Goal: Information Seeking & Learning: Learn about a topic

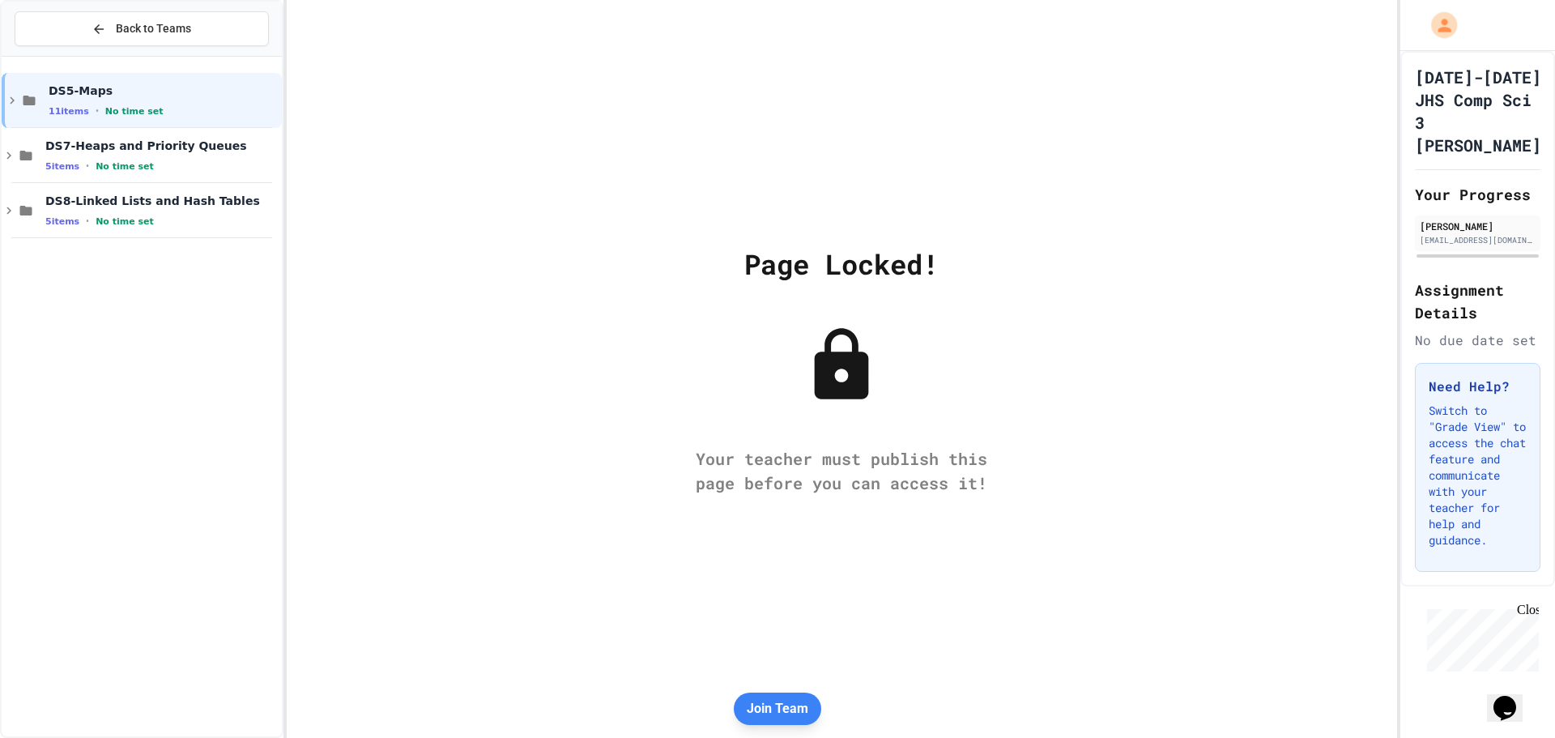
click at [1445, 30] on icon "My Account" at bounding box center [1444, 25] width 13 height 13
click at [746, 737] on div at bounding box center [777, 738] width 1555 height 0
click at [19, 117] on div "DS5-Maps 11 items • No time set" at bounding box center [142, 100] width 280 height 55
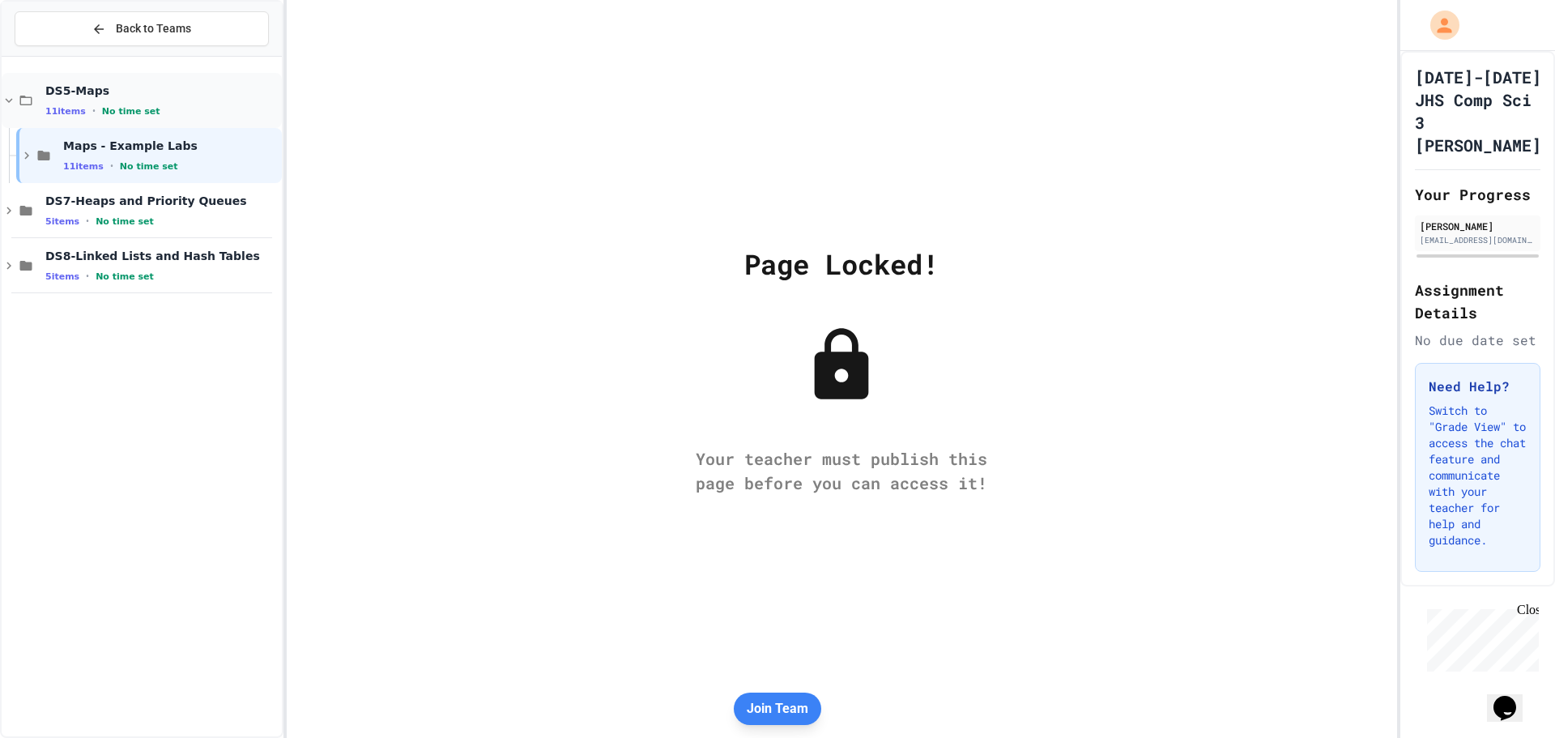
click at [19, 109] on div "DS5-Maps 11 items • No time set" at bounding box center [142, 100] width 280 height 55
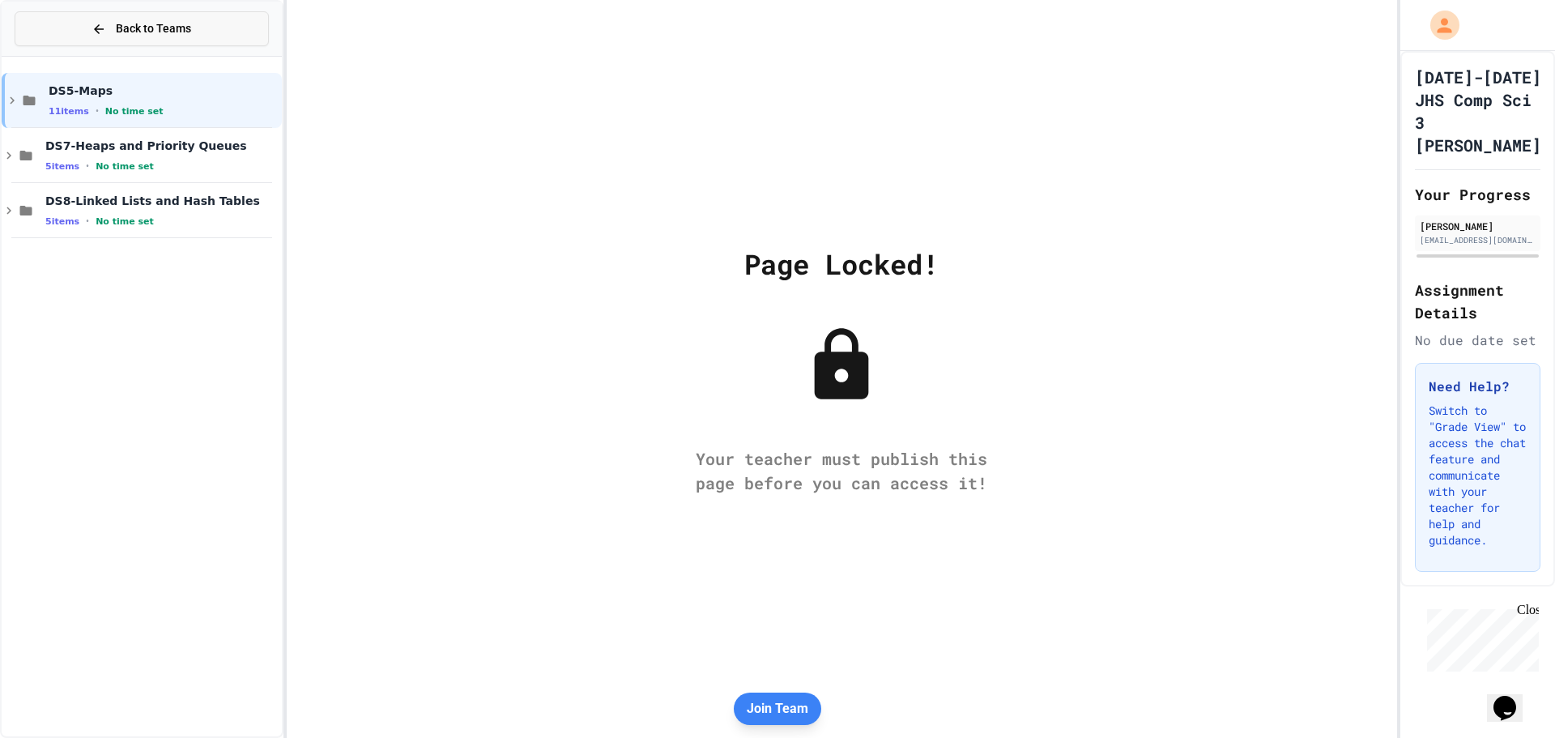
click at [53, 34] on button "Back to Teams" at bounding box center [142, 28] width 254 height 35
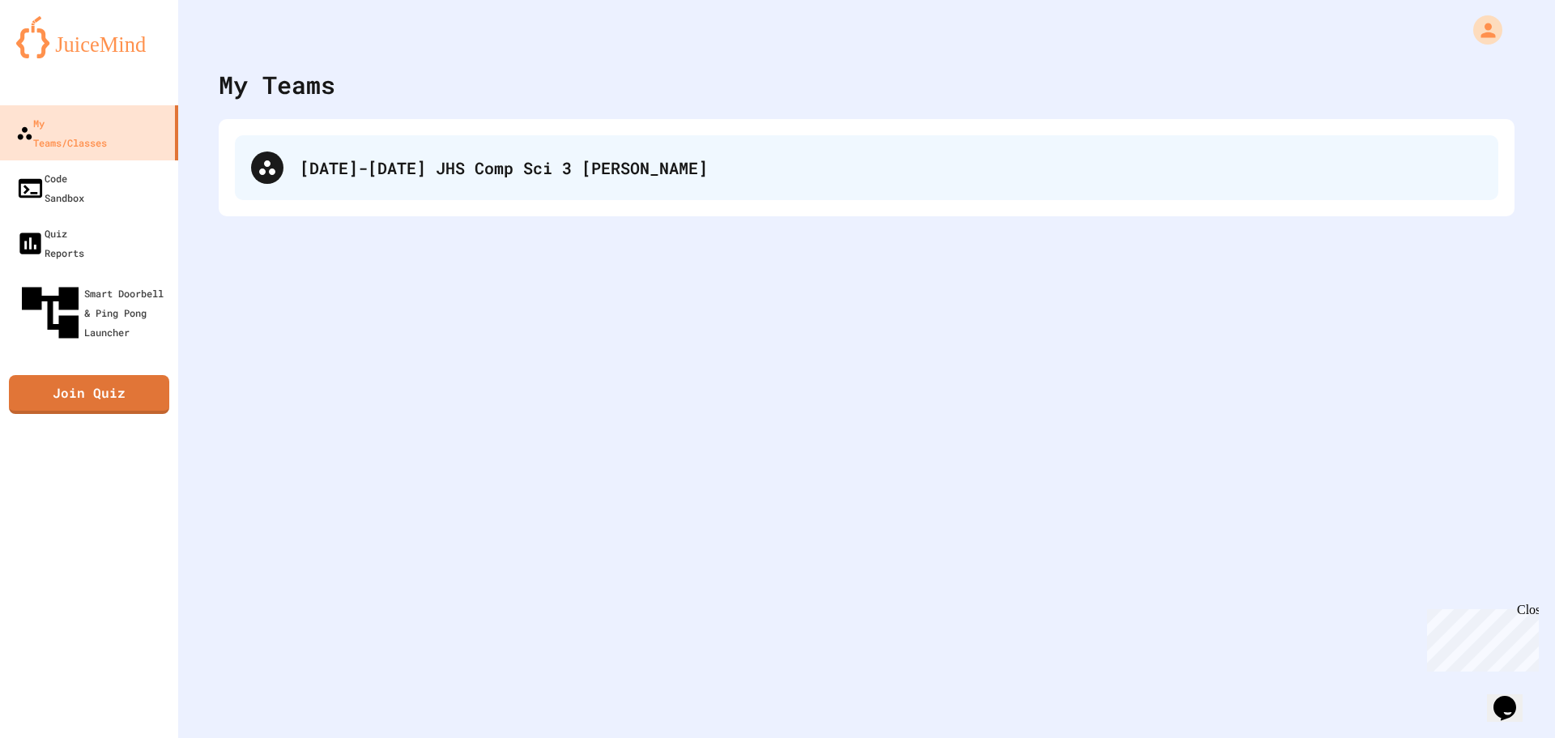
click at [554, 178] on div "[DATE]-[DATE] JHS Comp Sci 3 [PERSON_NAME]" at bounding box center [891, 168] width 1182 height 24
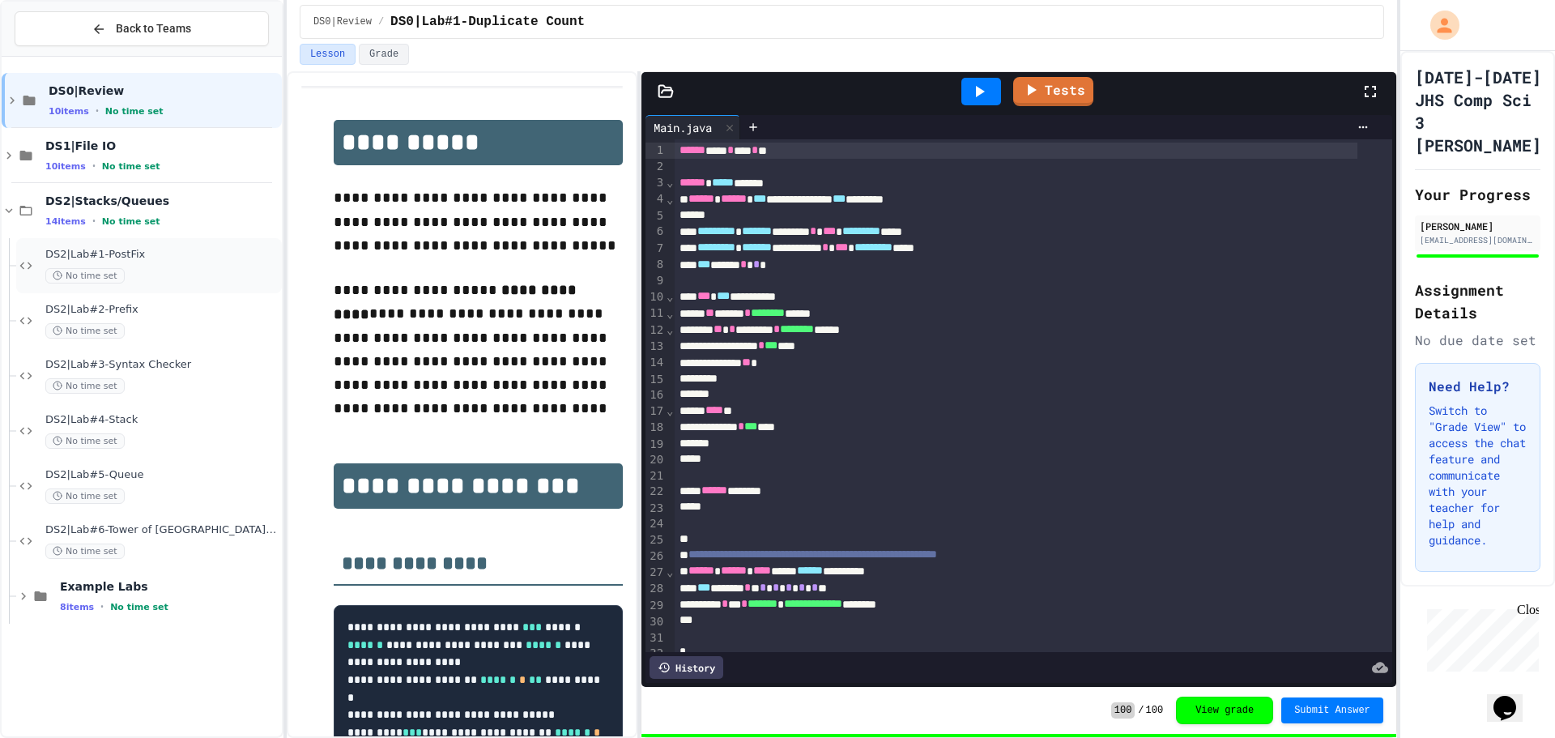
click at [174, 257] on span "DS2|Lab#1-PostFix" at bounding box center [161, 255] width 233 height 14
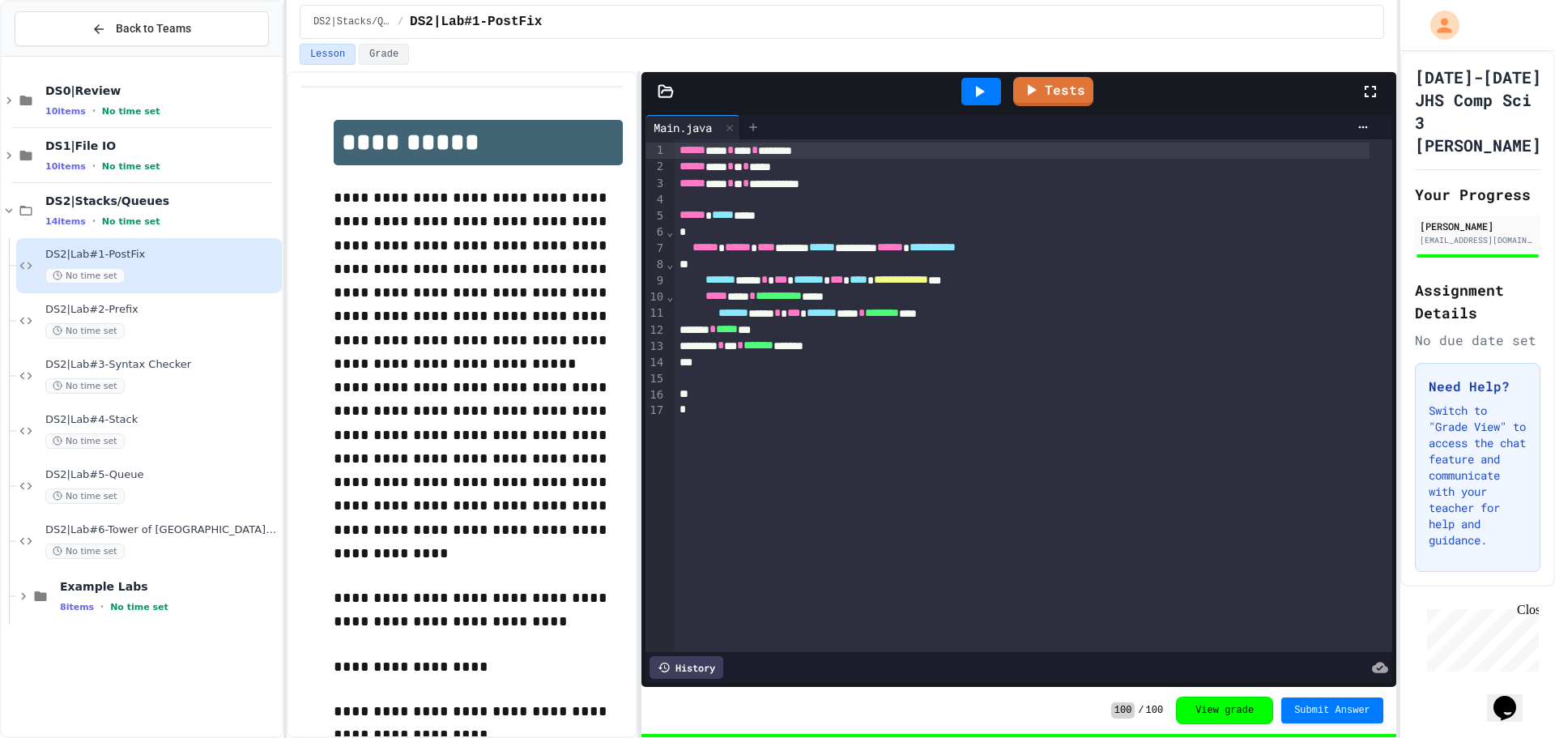
click at [765, 128] on div at bounding box center [753, 127] width 26 height 24
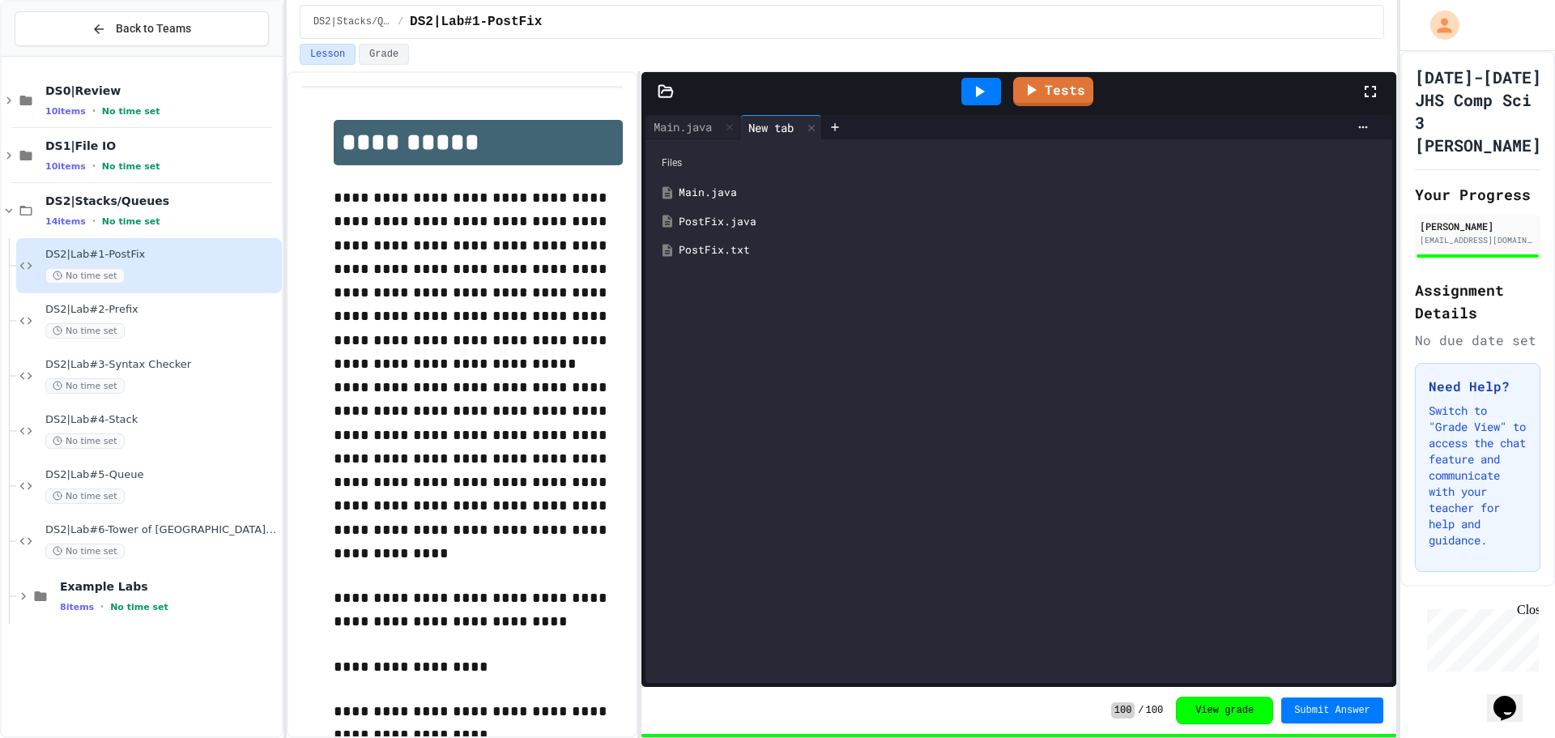
click at [722, 212] on div "PostFix.java" at bounding box center [1019, 221] width 731 height 29
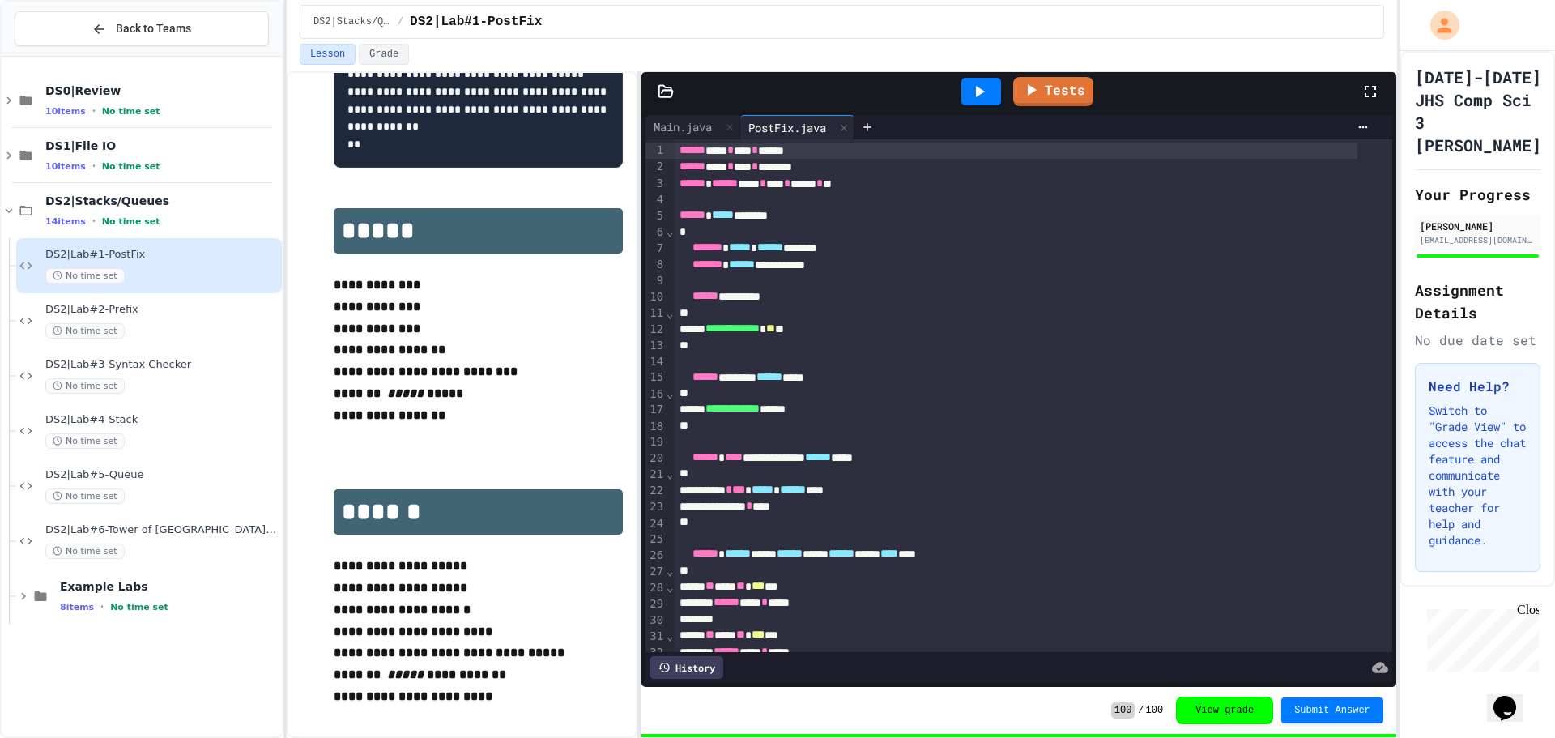
scroll to position [405, 0]
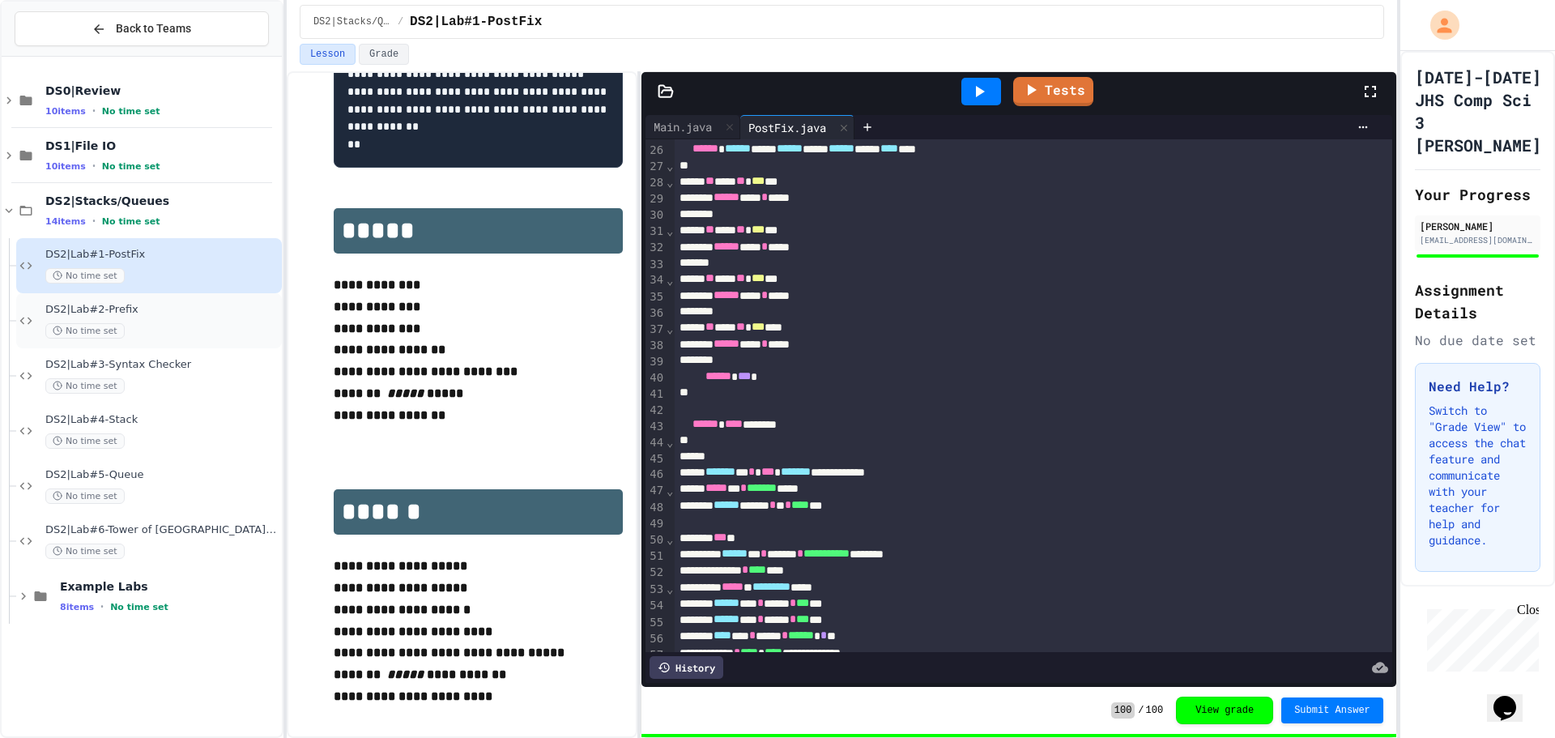
click at [125, 316] on span "DS2|Lab#2-Prefix" at bounding box center [161, 310] width 233 height 14
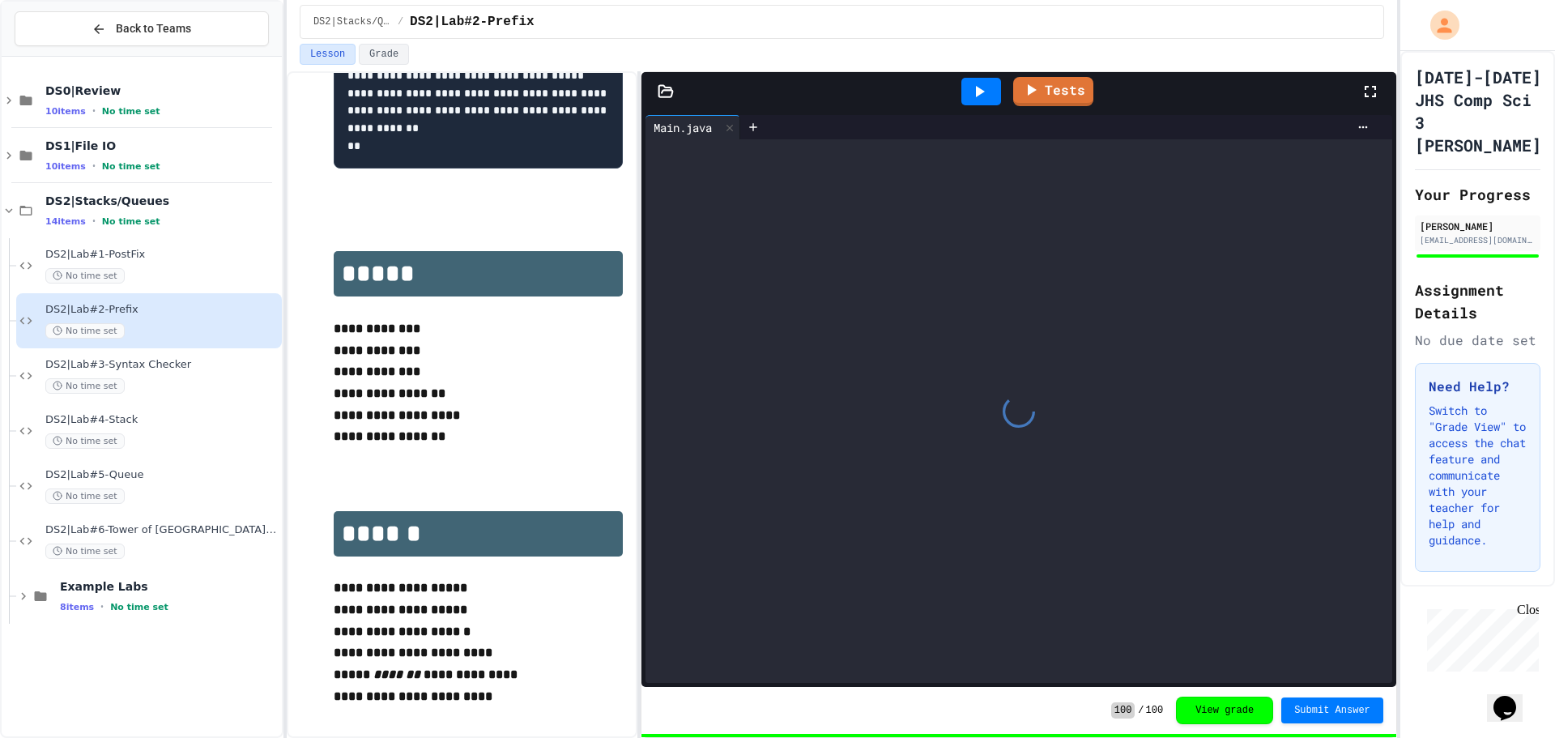
scroll to position [1412, 0]
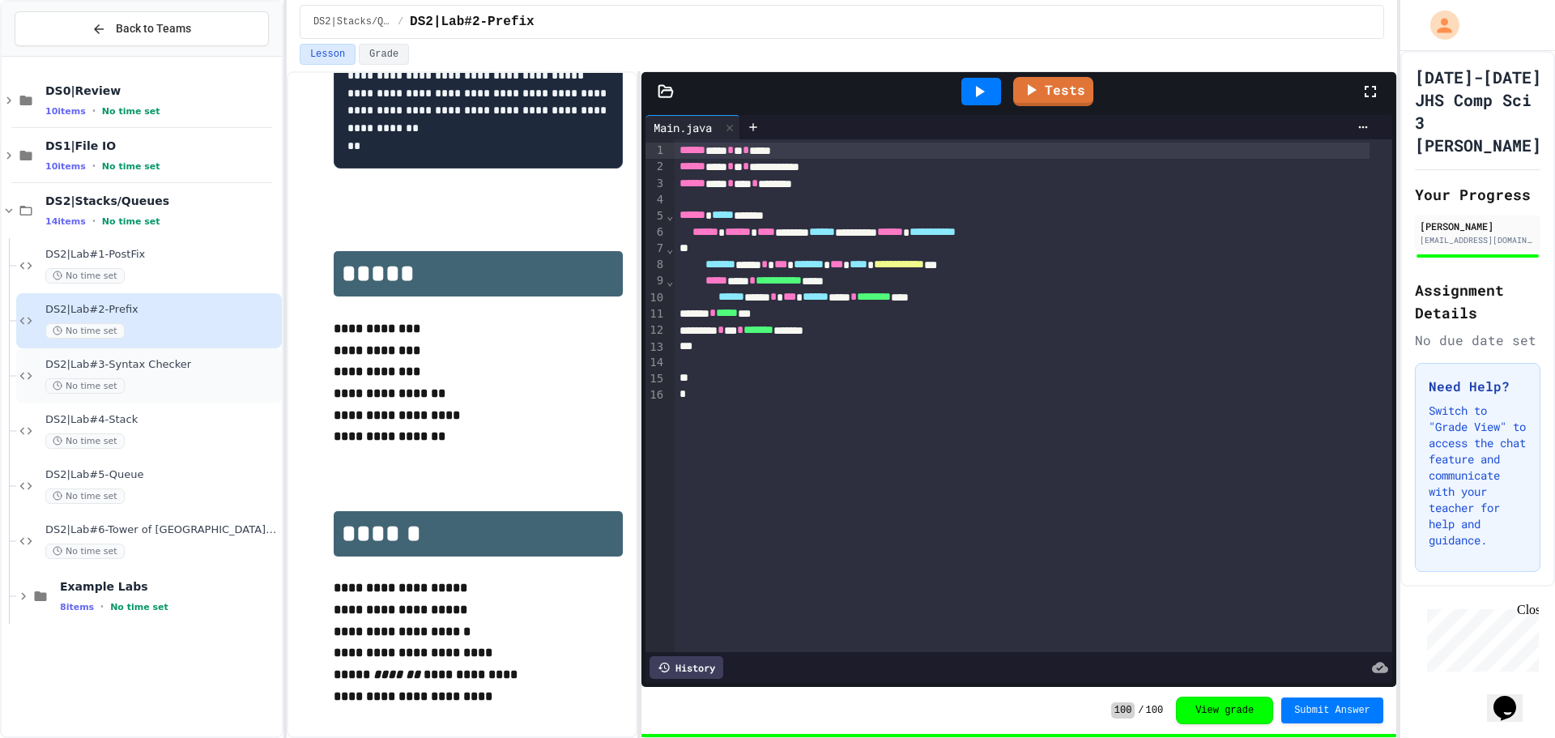
click at [203, 382] on div "No time set" at bounding box center [161, 385] width 233 height 15
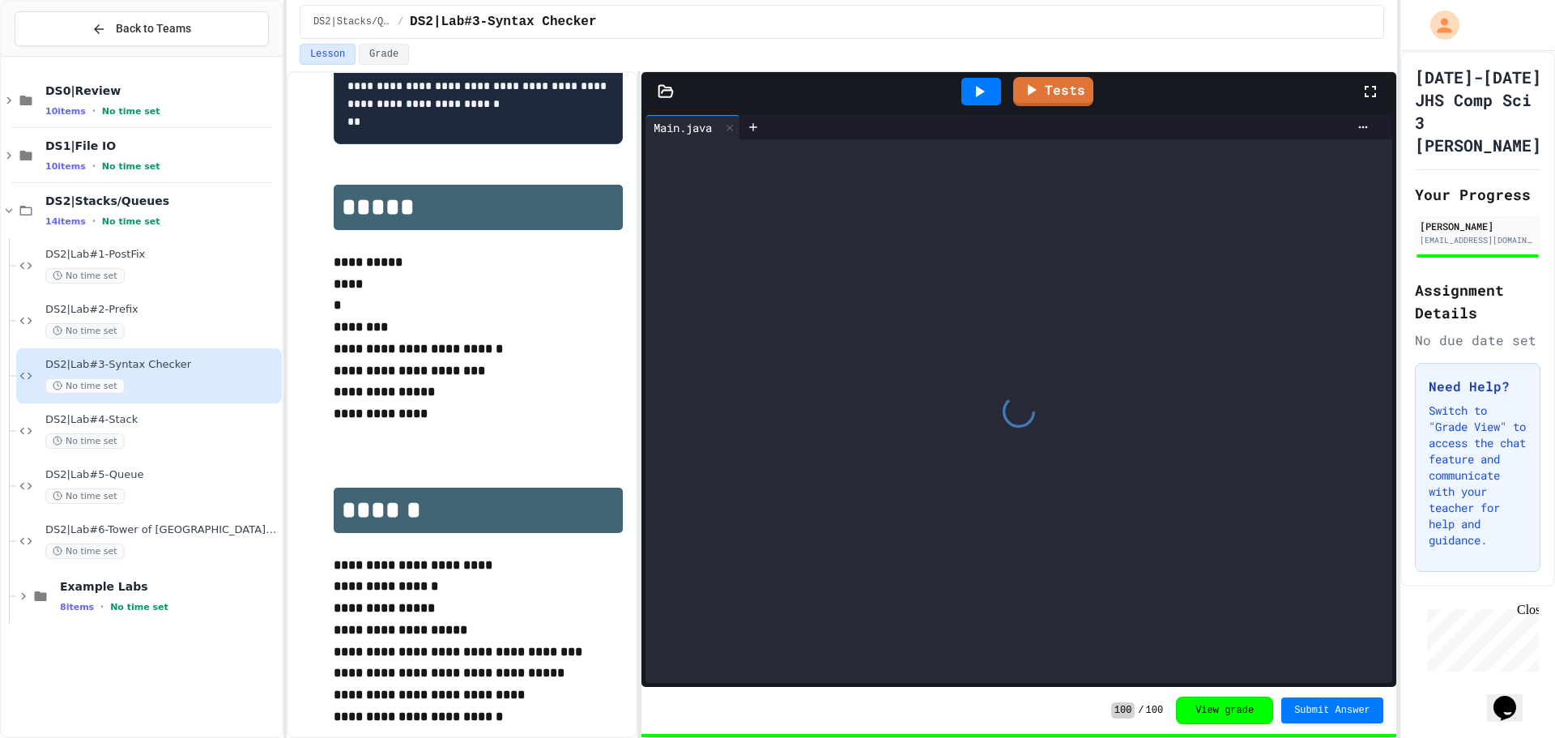
scroll to position [913, 0]
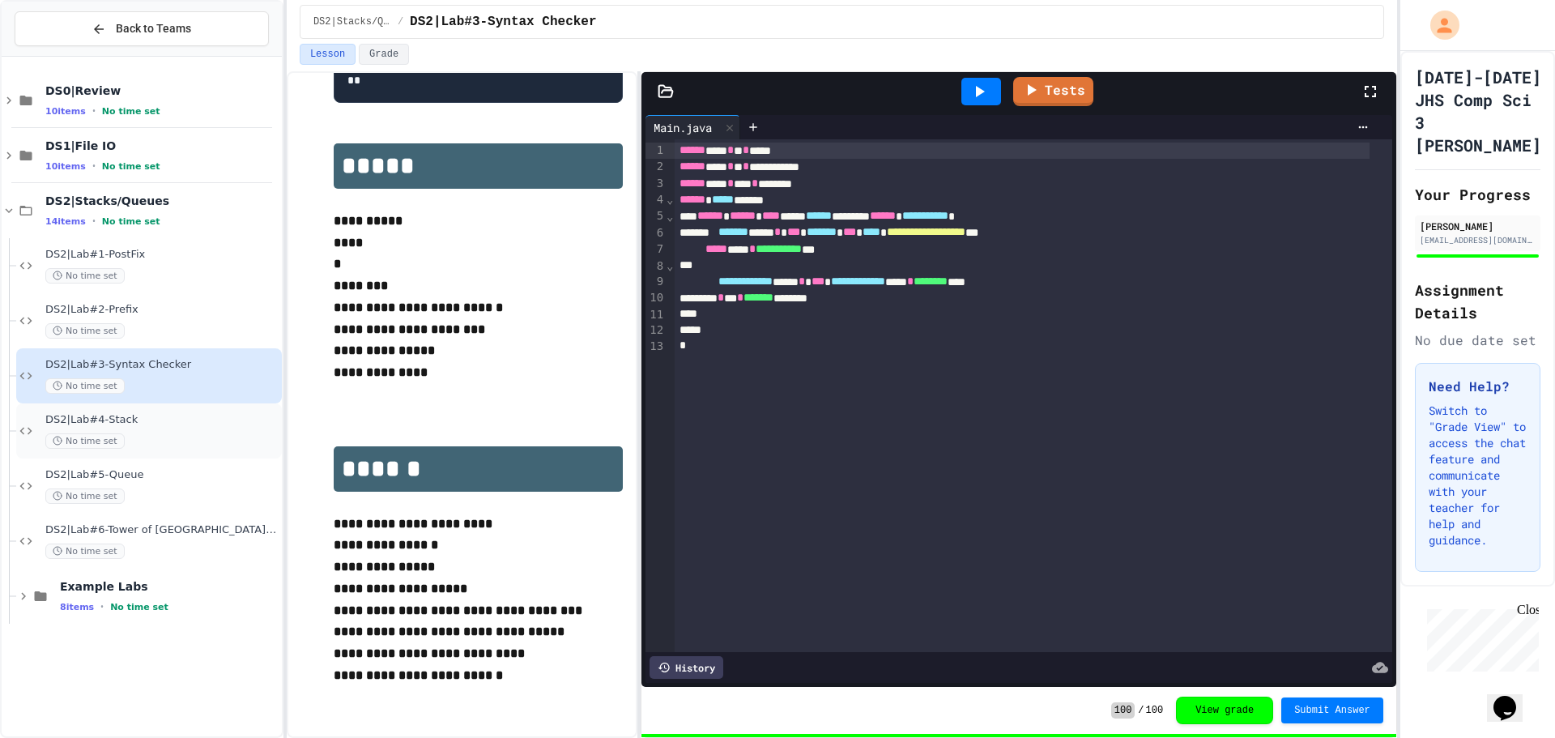
click at [155, 448] on div "No time set" at bounding box center [161, 440] width 233 height 15
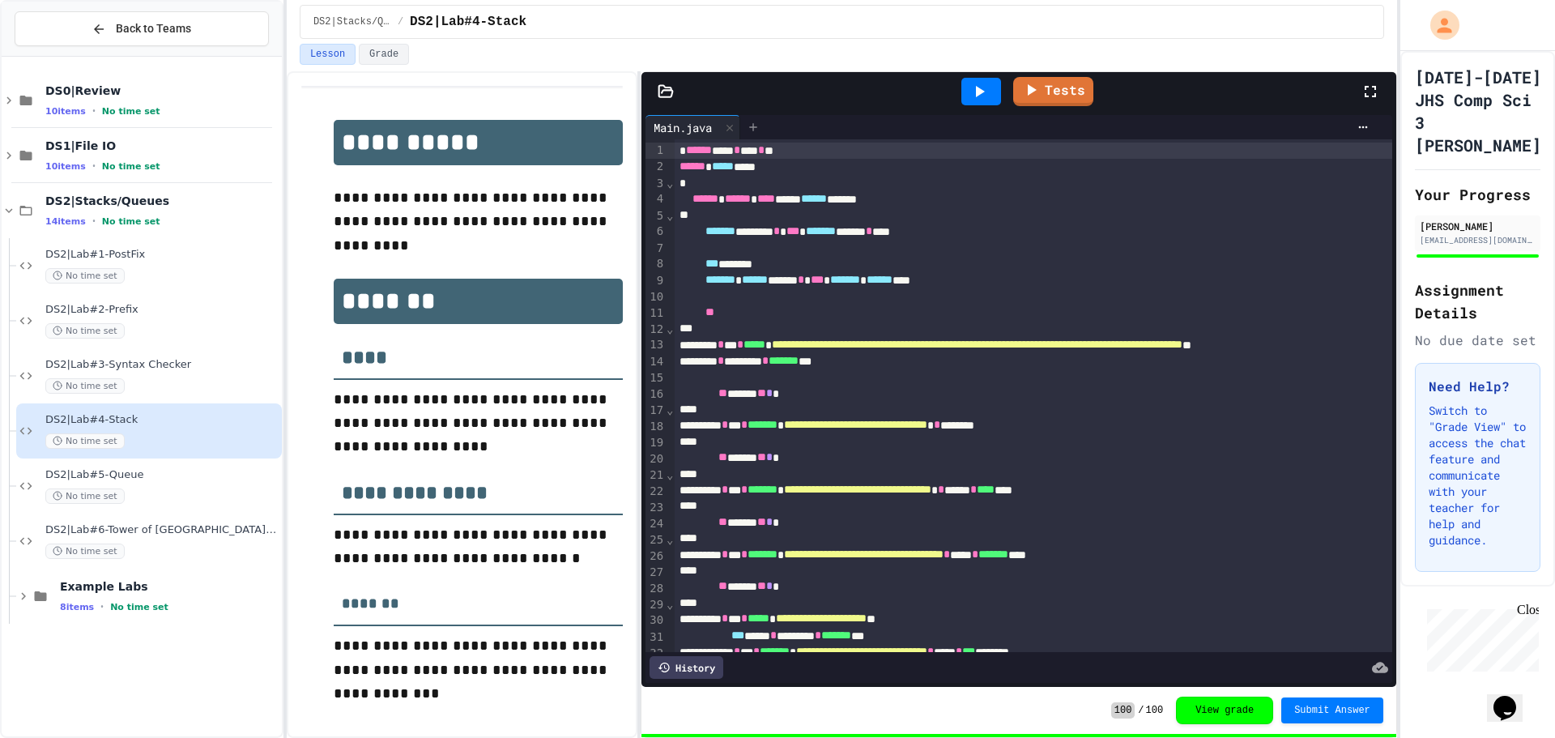
click at [748, 127] on div at bounding box center [753, 127] width 26 height 24
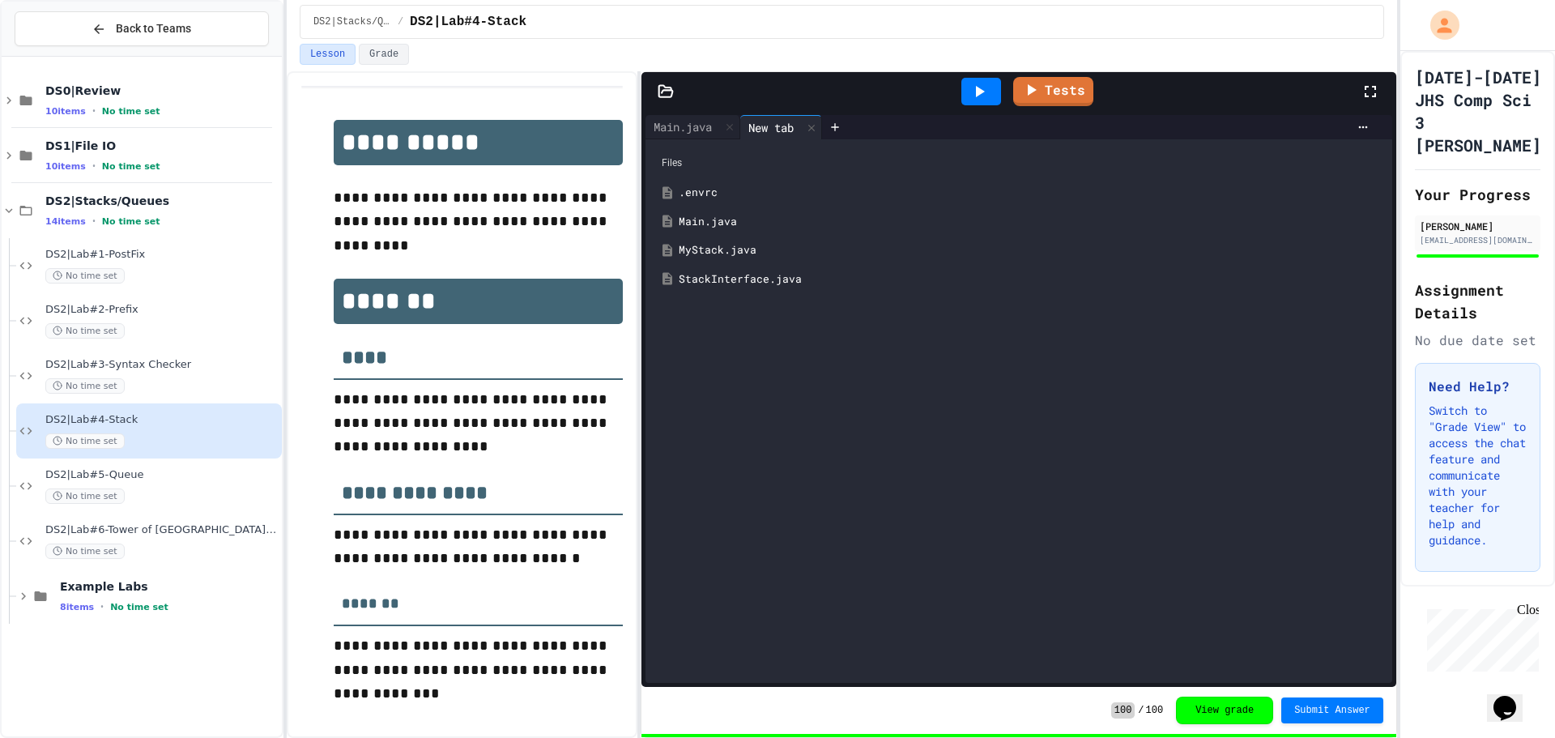
click at [697, 258] on div "MyStack.java" at bounding box center [1031, 250] width 704 height 16
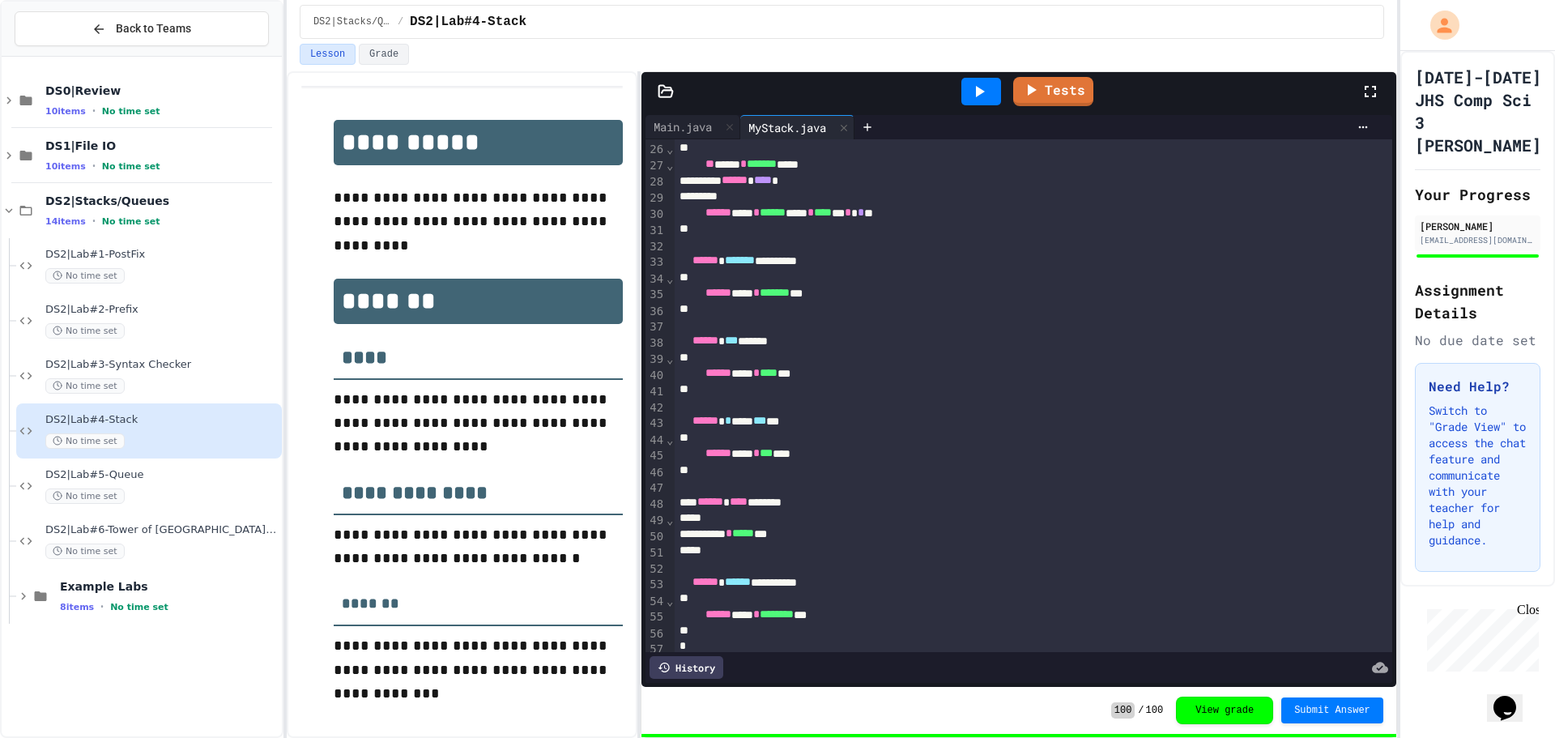
scroll to position [438, 0]
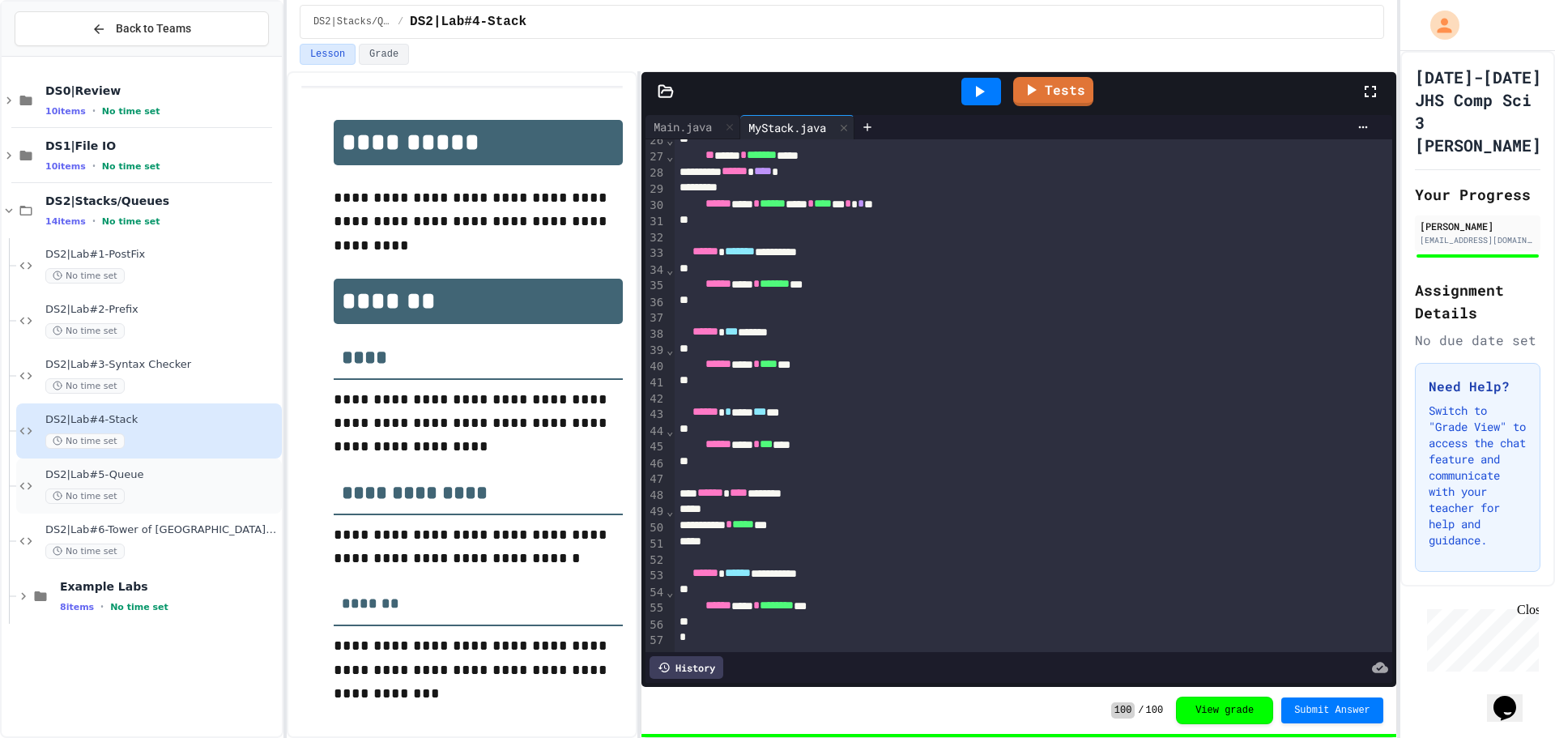
click at [157, 486] on div "DS2|Lab#5-Queue No time set" at bounding box center [161, 486] width 233 height 36
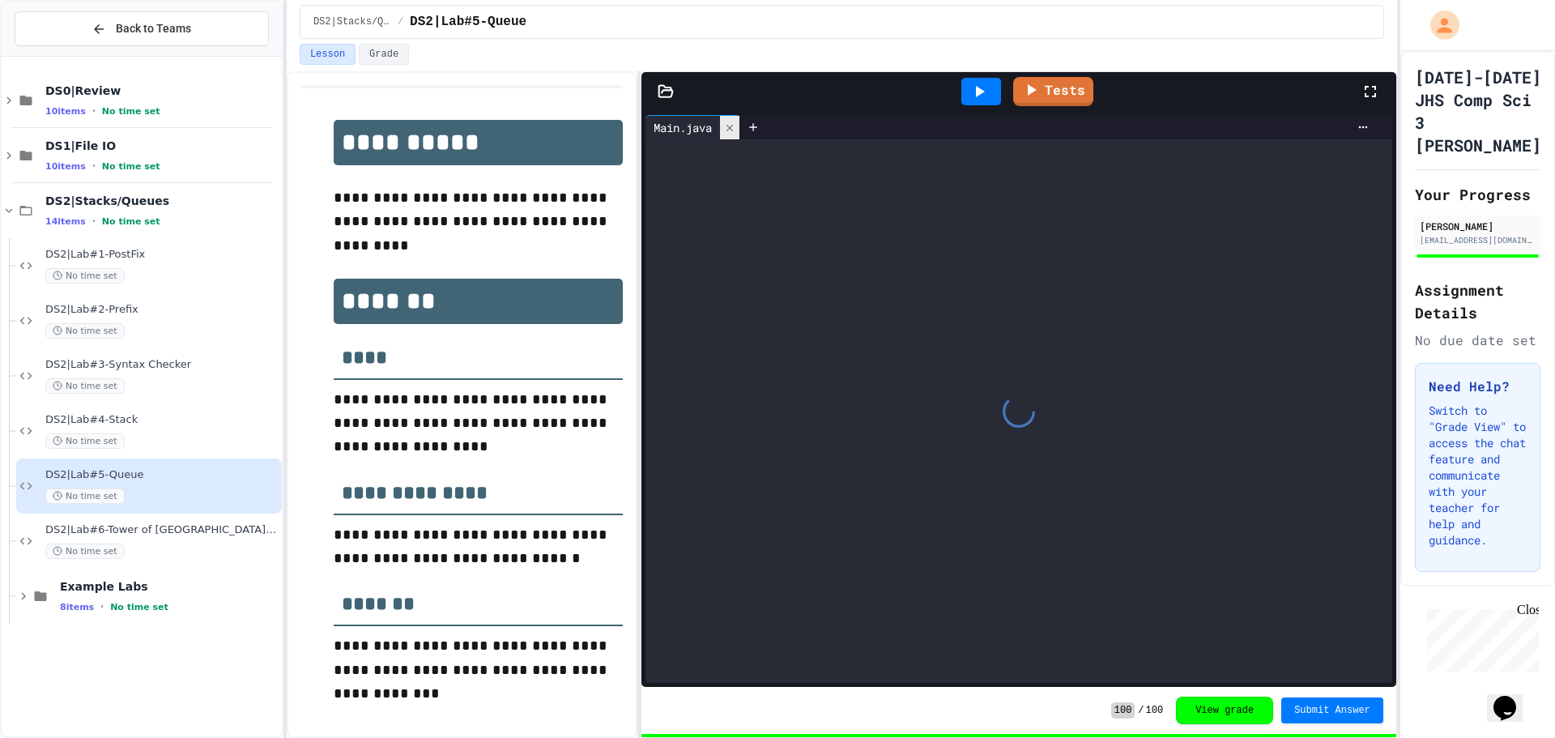
click at [726, 128] on div at bounding box center [729, 127] width 19 height 23
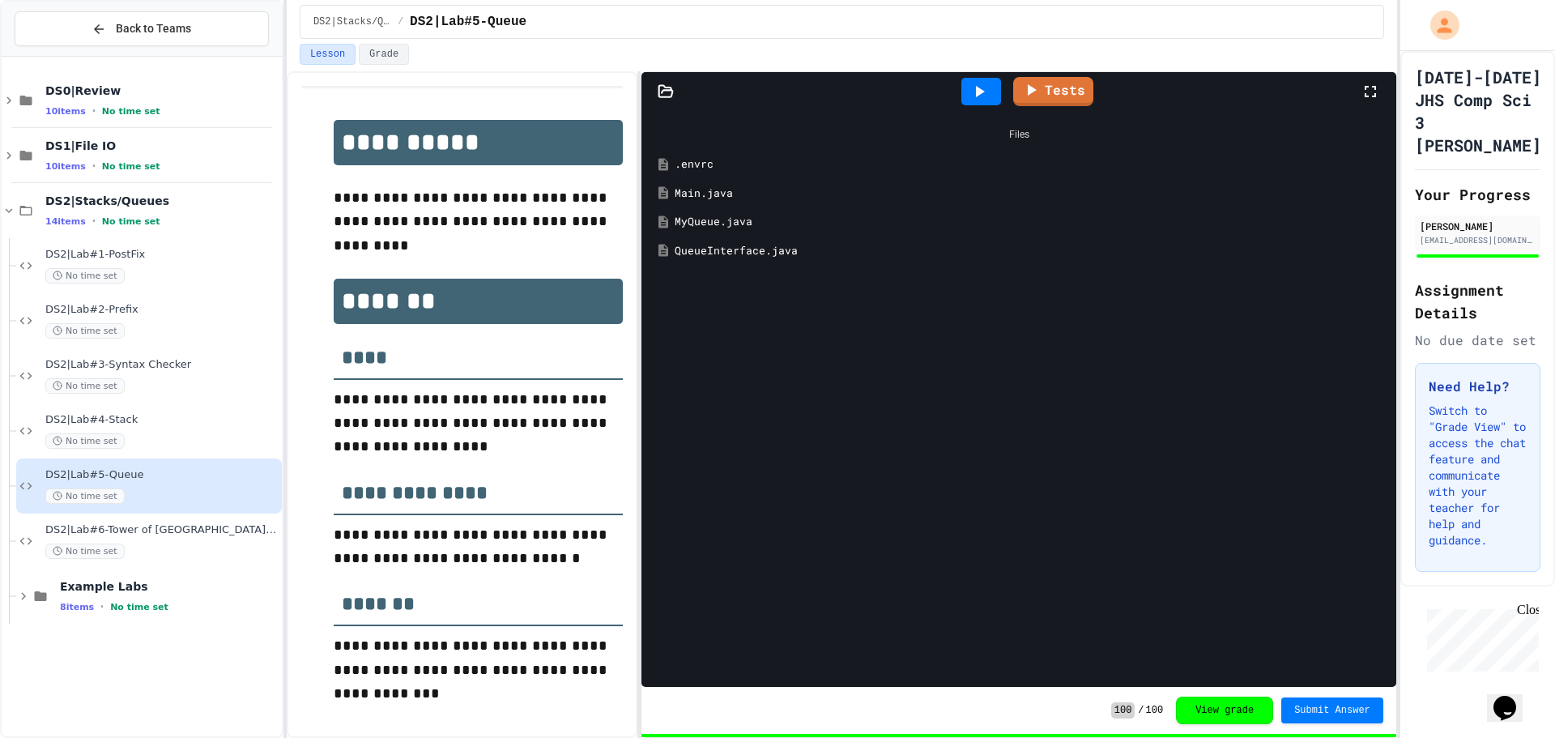
click at [725, 215] on div "MyQueue.java" at bounding box center [1031, 222] width 712 height 16
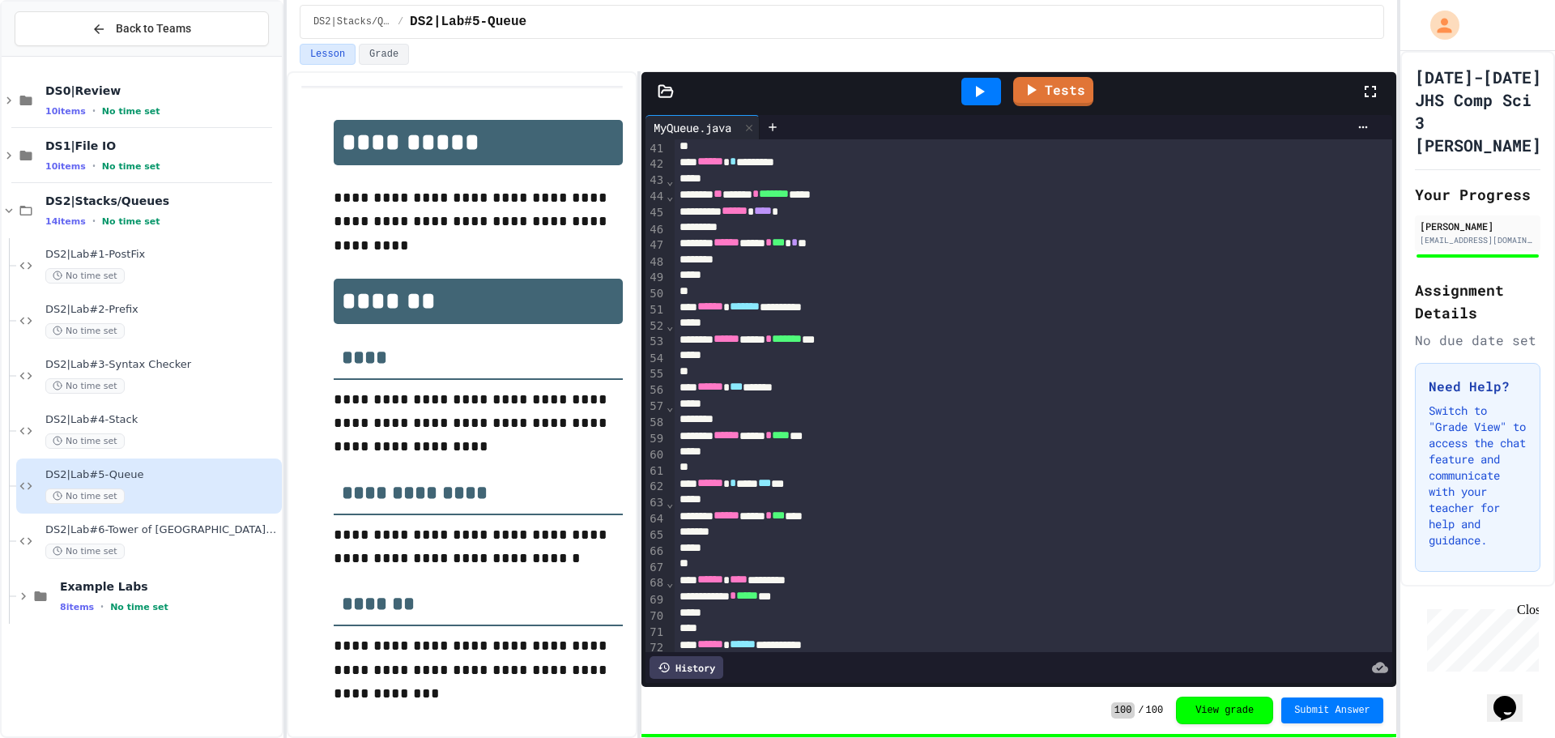
scroll to position [729, 0]
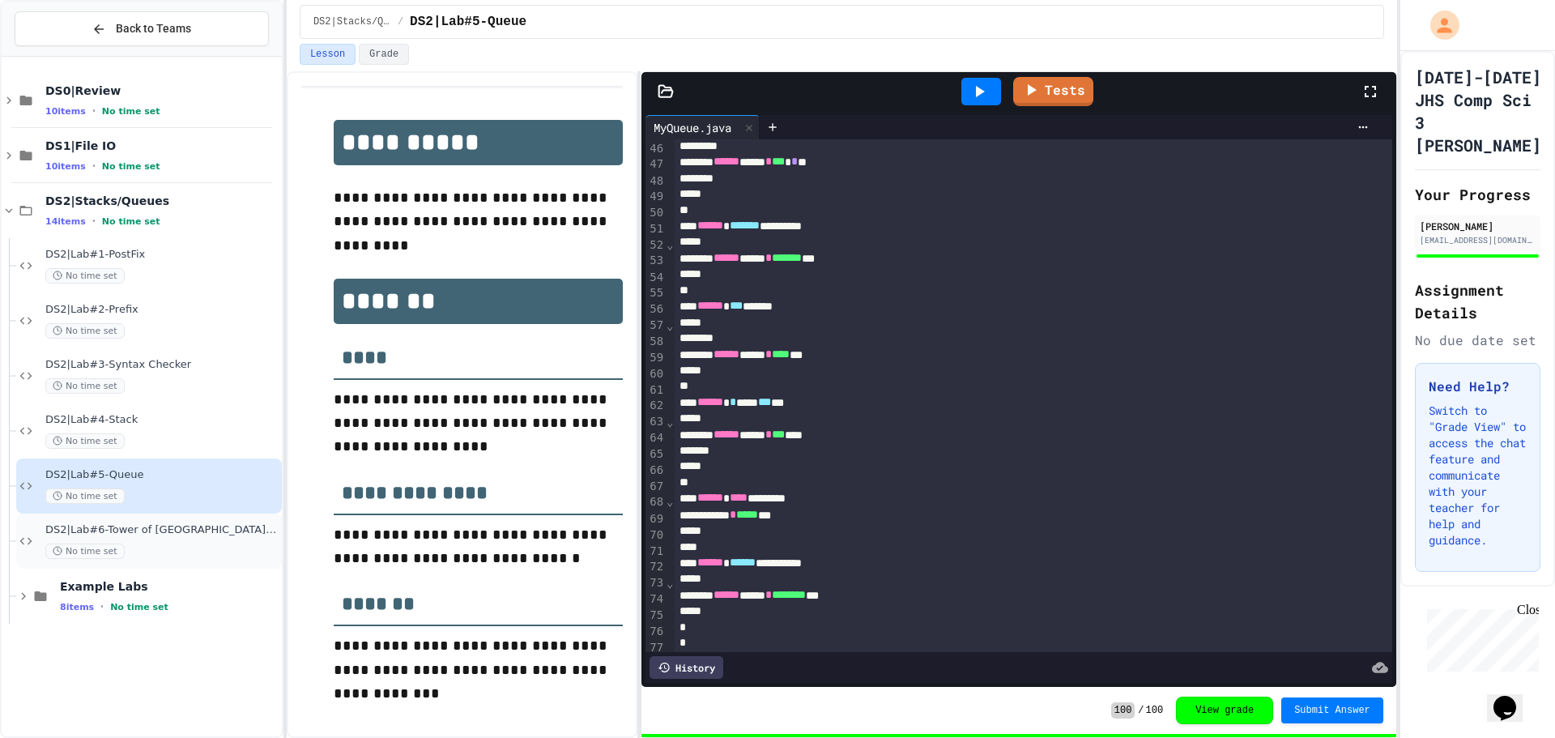
click at [179, 526] on span "DS2|Lab#6-Tower of [GEOGRAPHIC_DATA](Extra Credit)" at bounding box center [161, 530] width 233 height 14
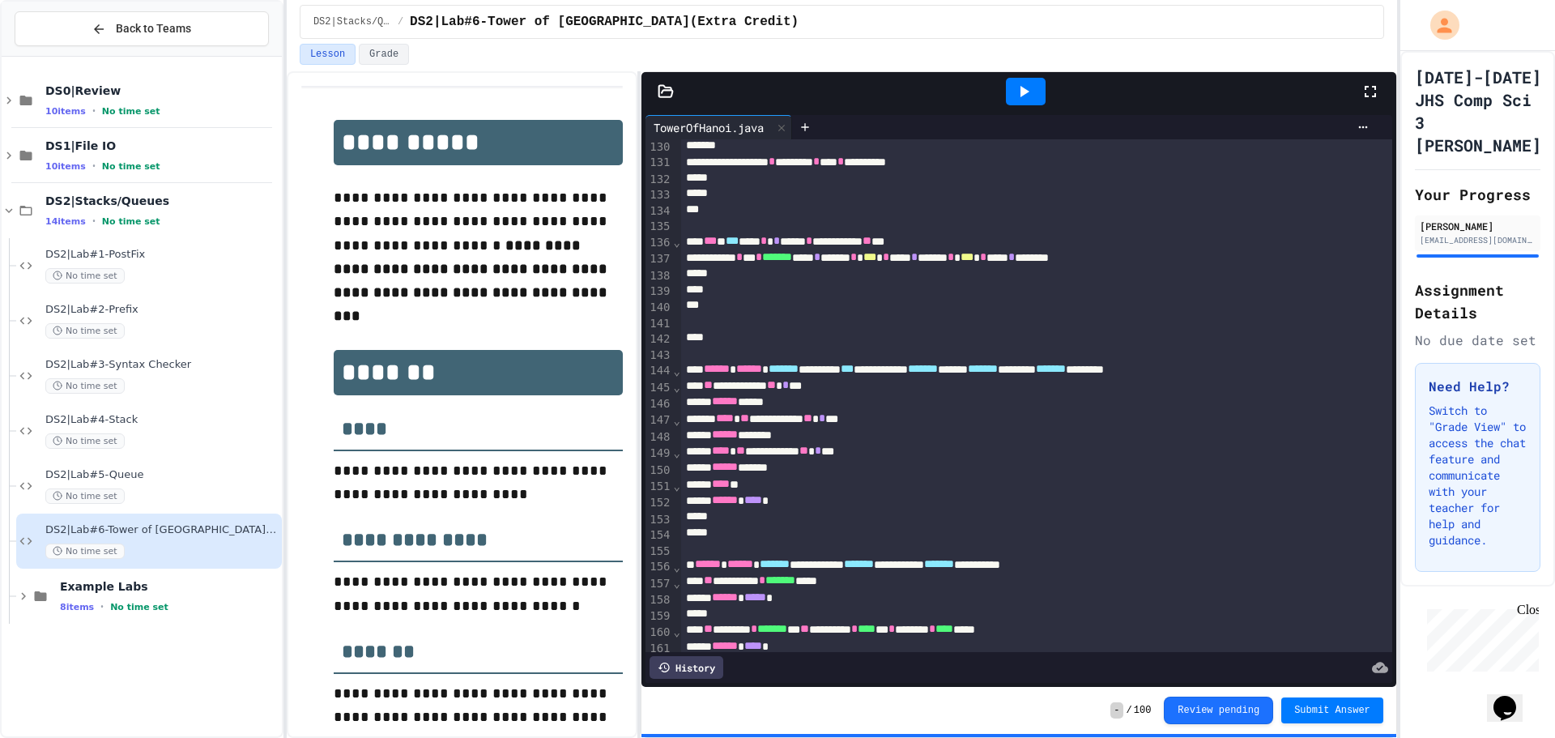
scroll to position [2282, 0]
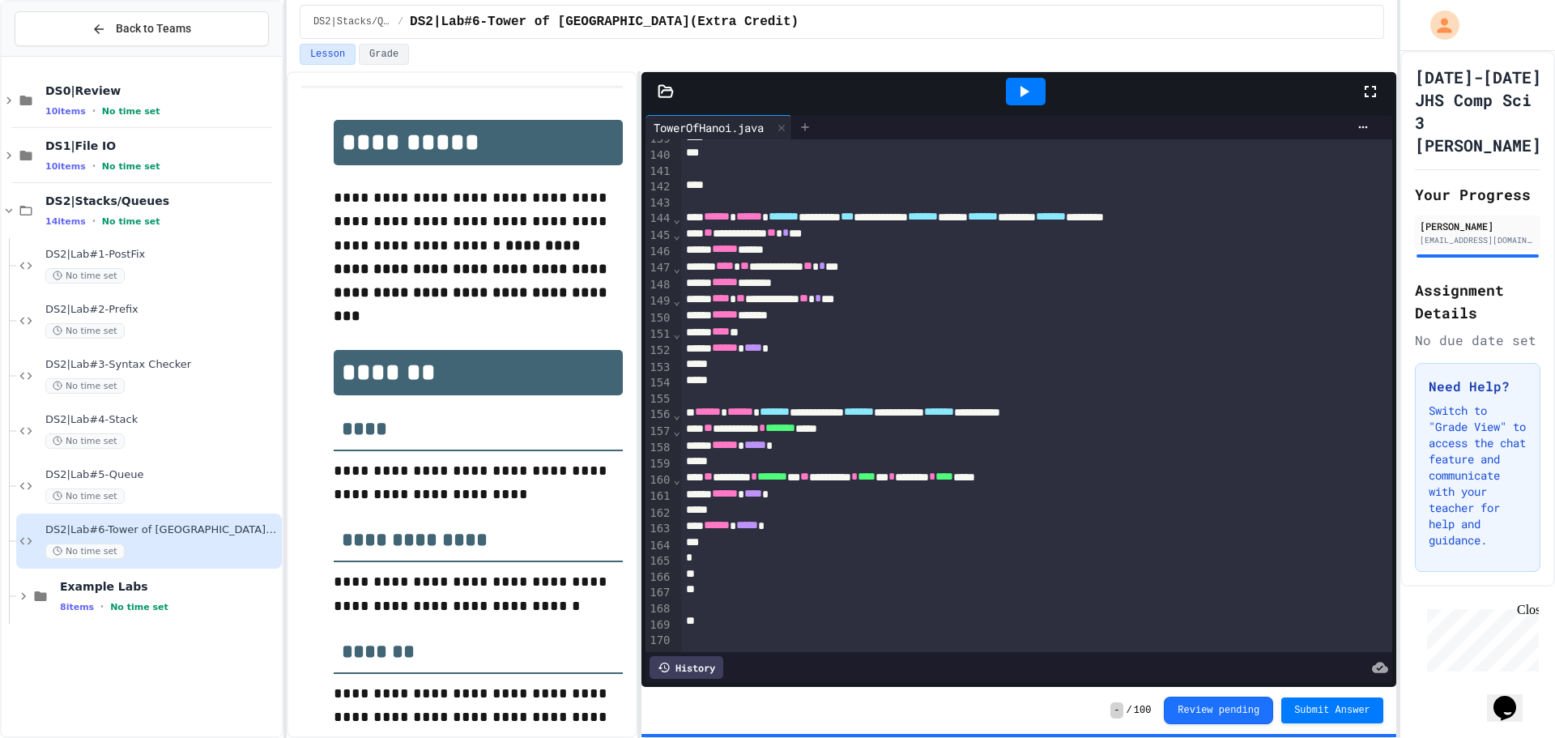
click at [816, 134] on div at bounding box center [805, 127] width 26 height 24
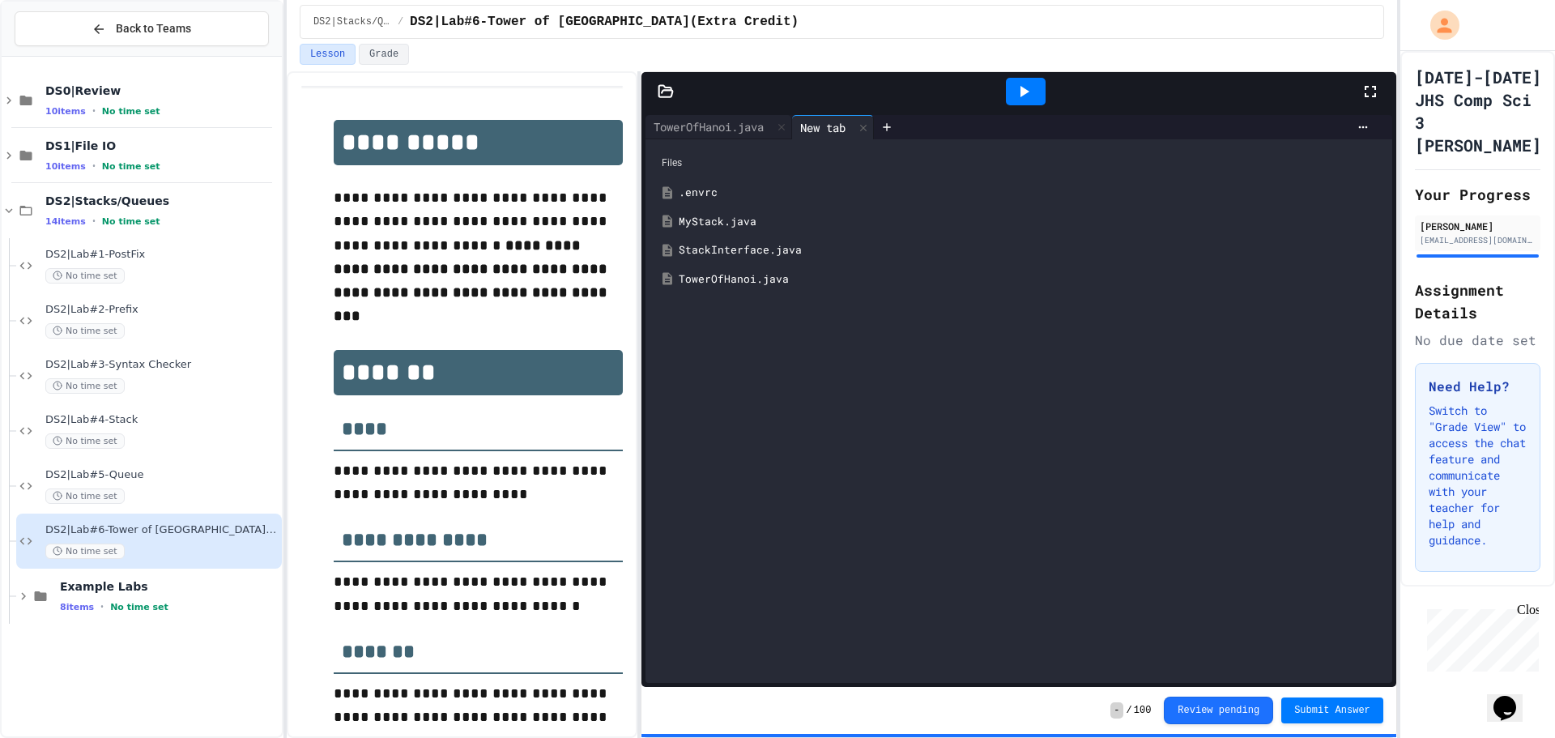
click at [734, 256] on div "StackInterface.java" at bounding box center [1031, 250] width 704 height 16
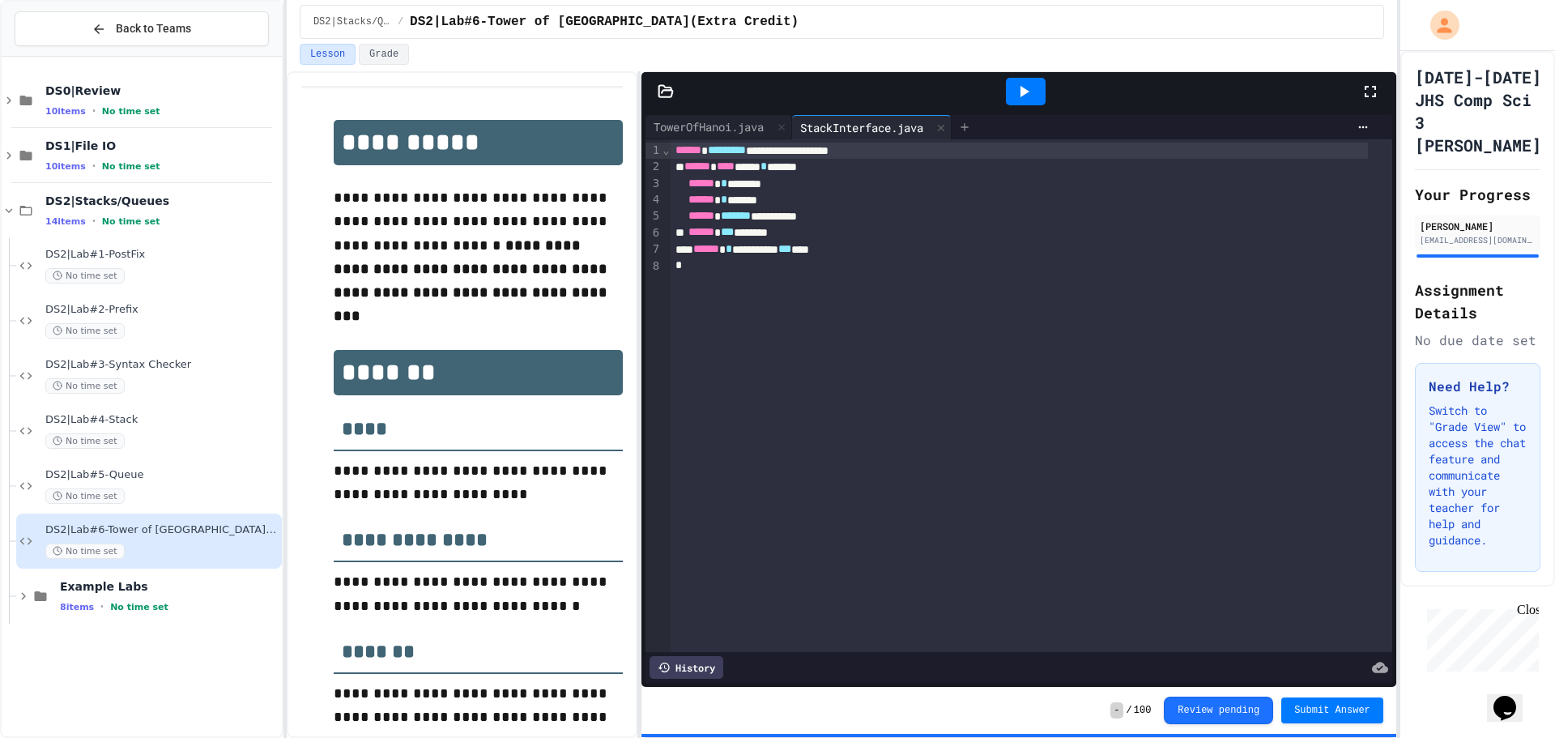
click at [978, 133] on div at bounding box center [965, 127] width 26 height 24
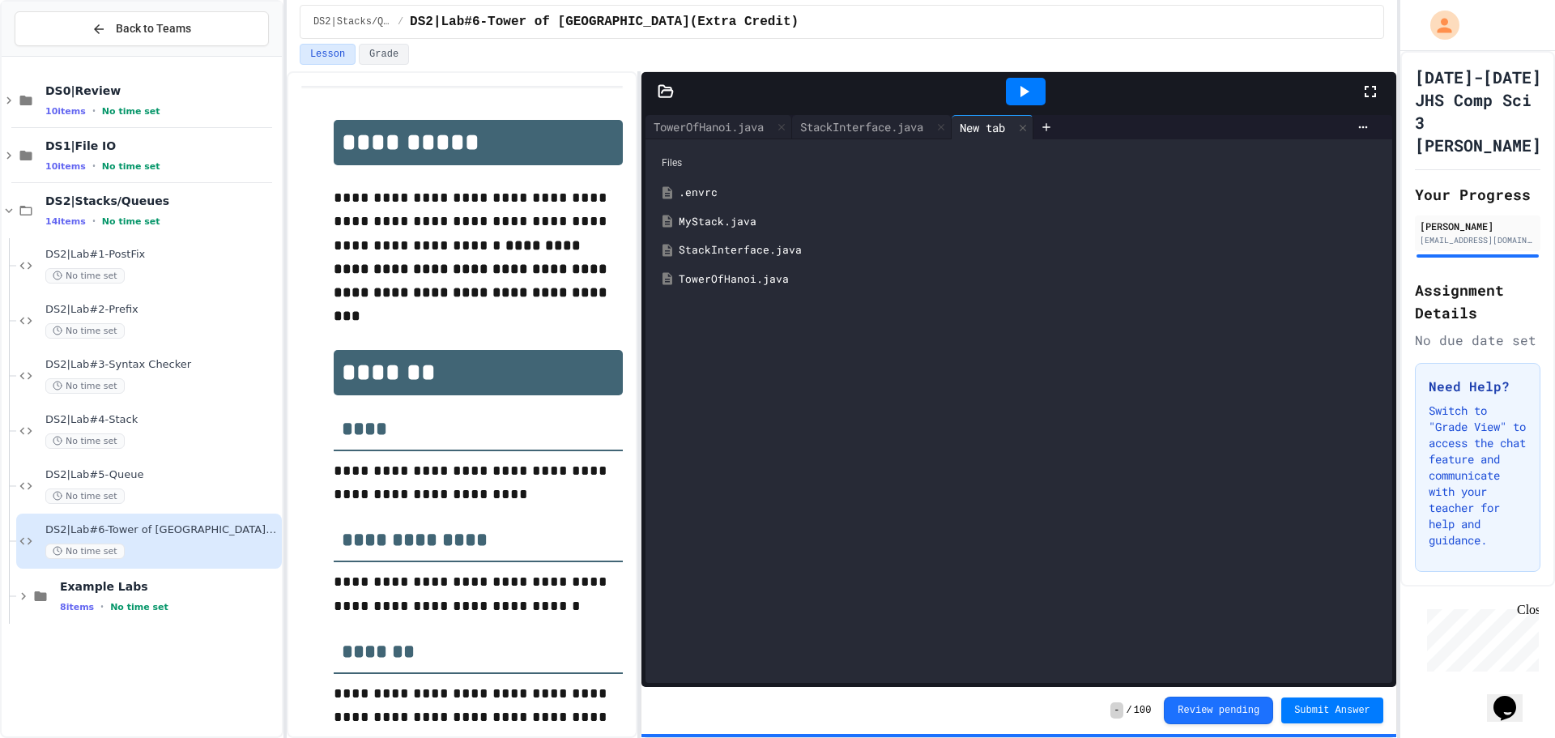
click at [743, 275] on div "TowerOfHanoi.java" at bounding box center [1031, 279] width 704 height 16
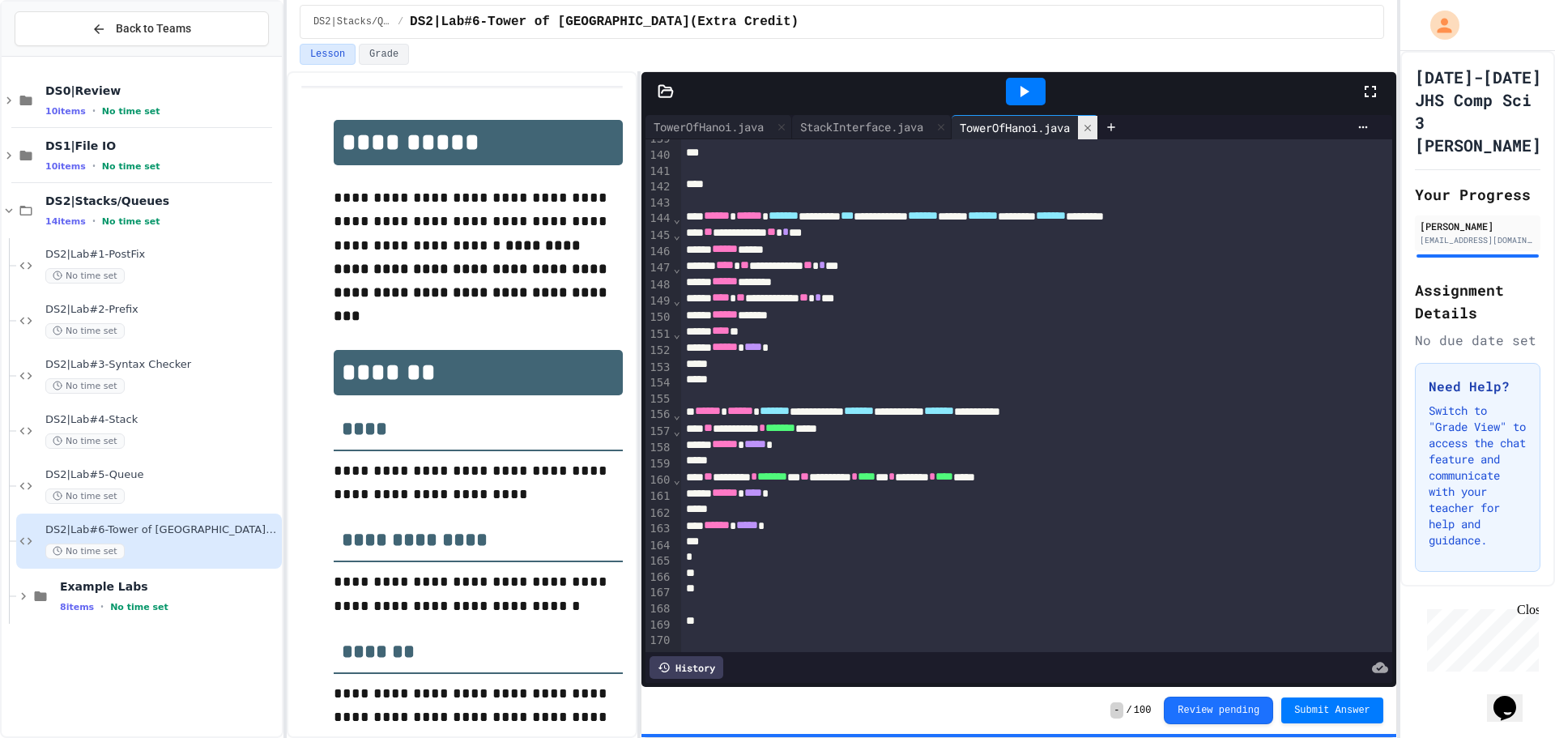
click at [1095, 134] on div at bounding box center [1087, 127] width 19 height 23
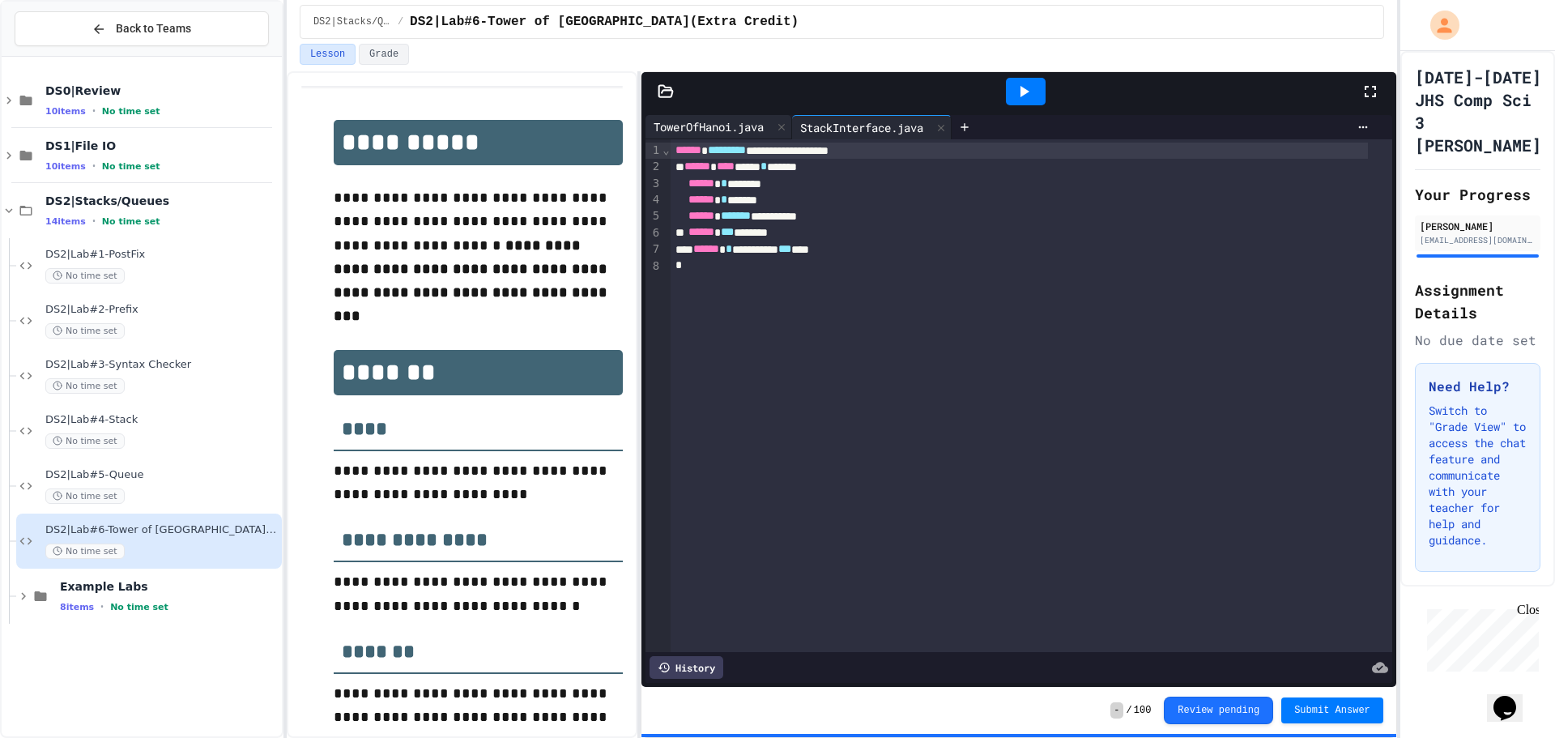
click at [712, 141] on div "**********" at bounding box center [1032, 395] width 722 height 513
click at [714, 129] on div "TowerOfHanoi.java" at bounding box center [708, 126] width 126 height 17
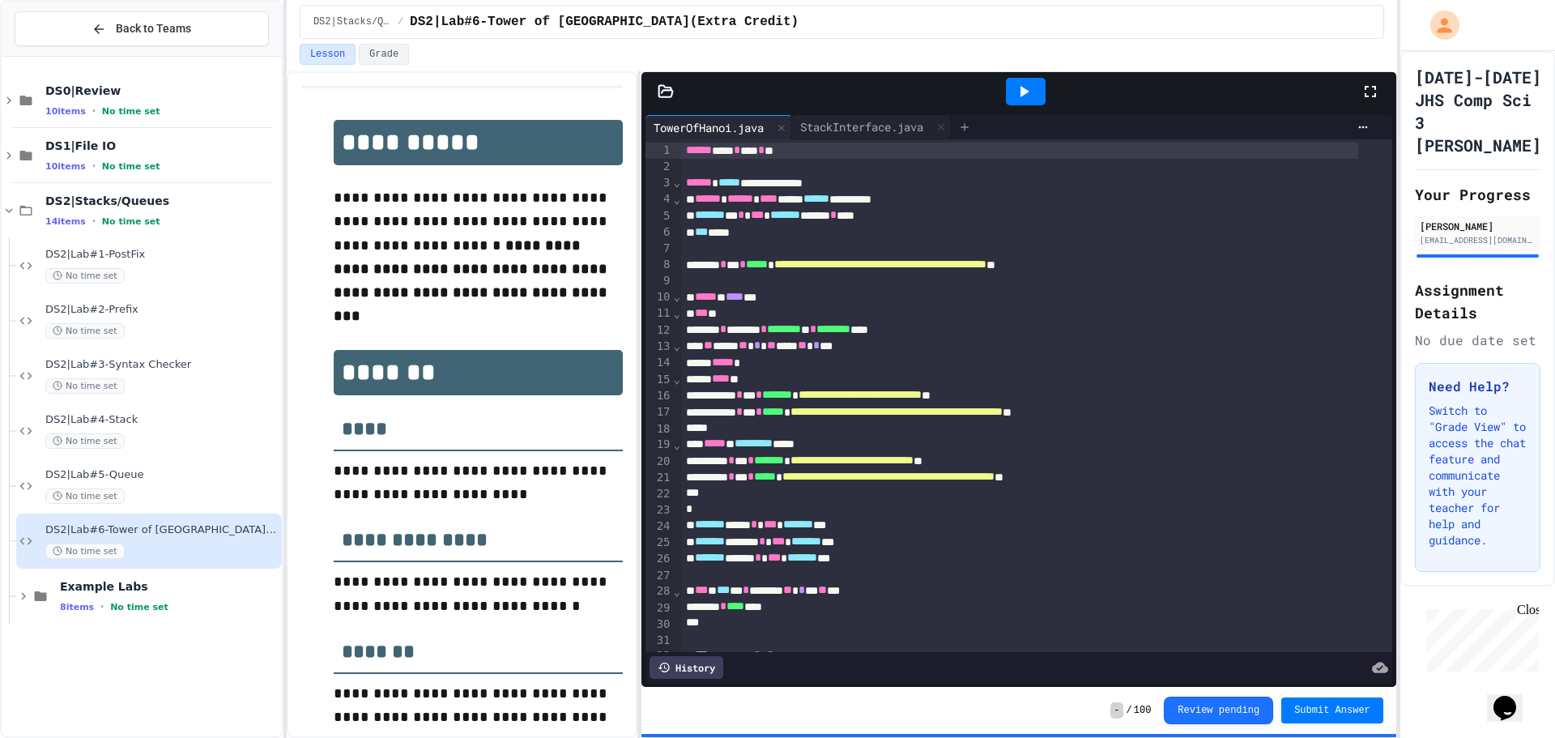
click at [978, 117] on div at bounding box center [965, 127] width 26 height 24
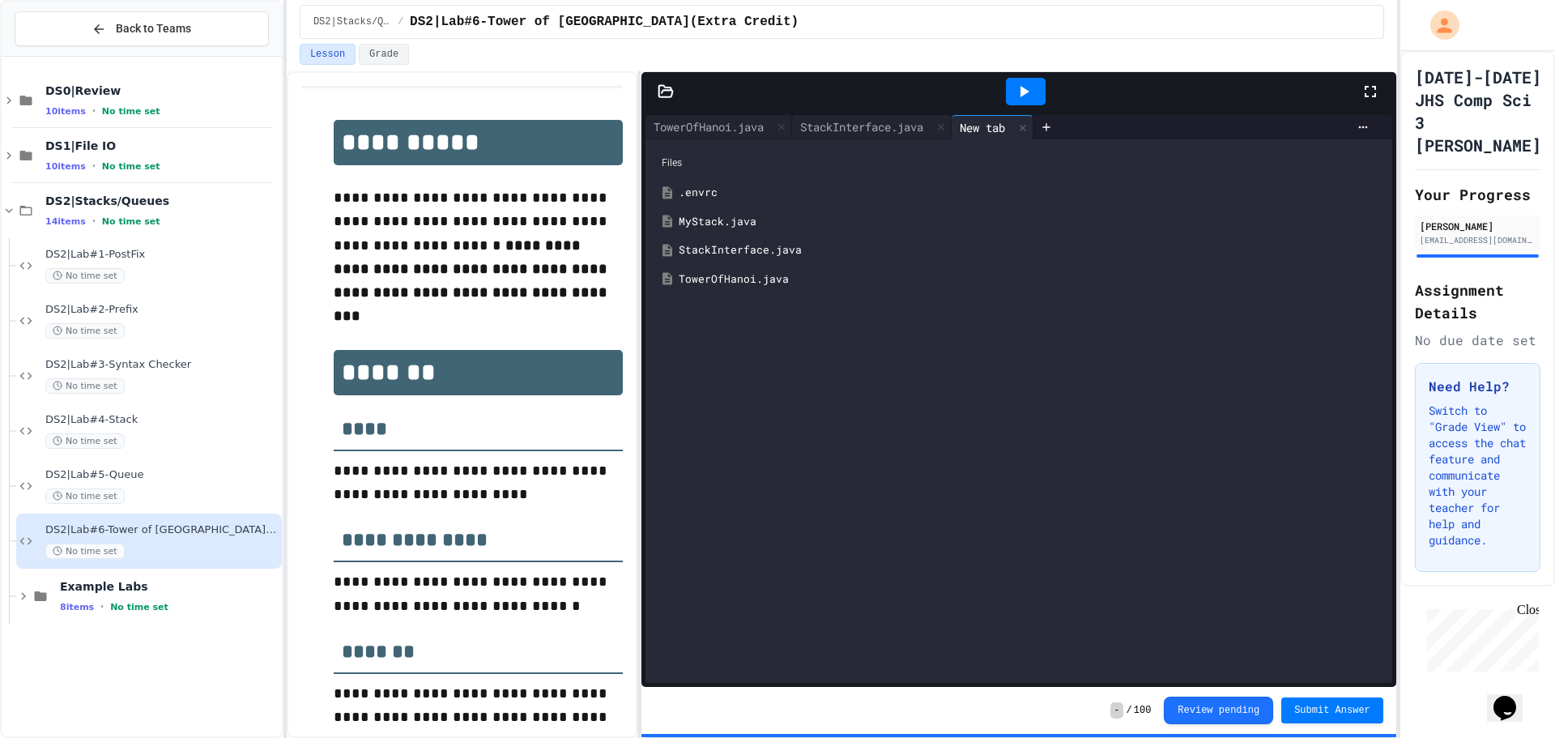
click at [722, 216] on div "MyStack.java" at bounding box center [1031, 222] width 704 height 16
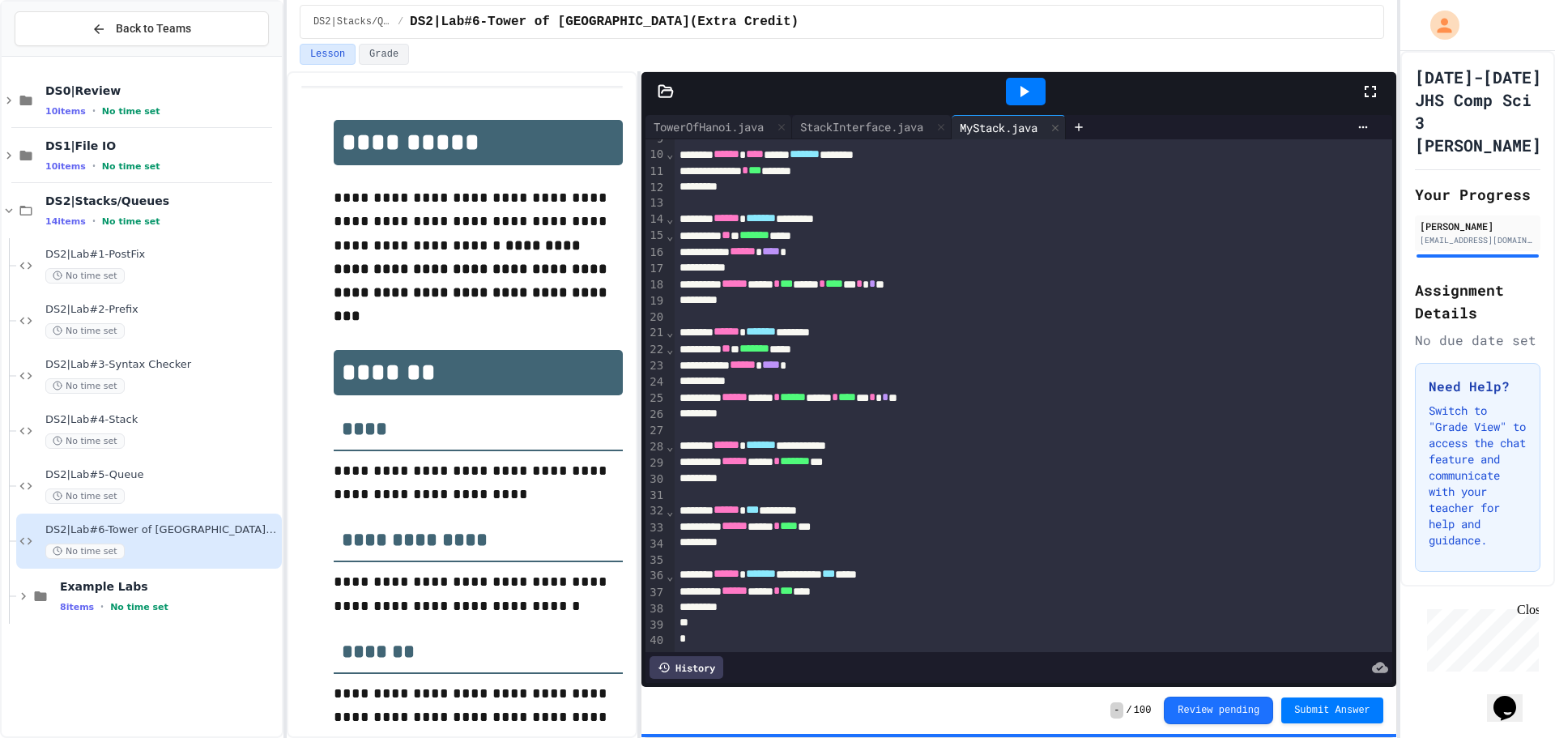
scroll to position [0, 0]
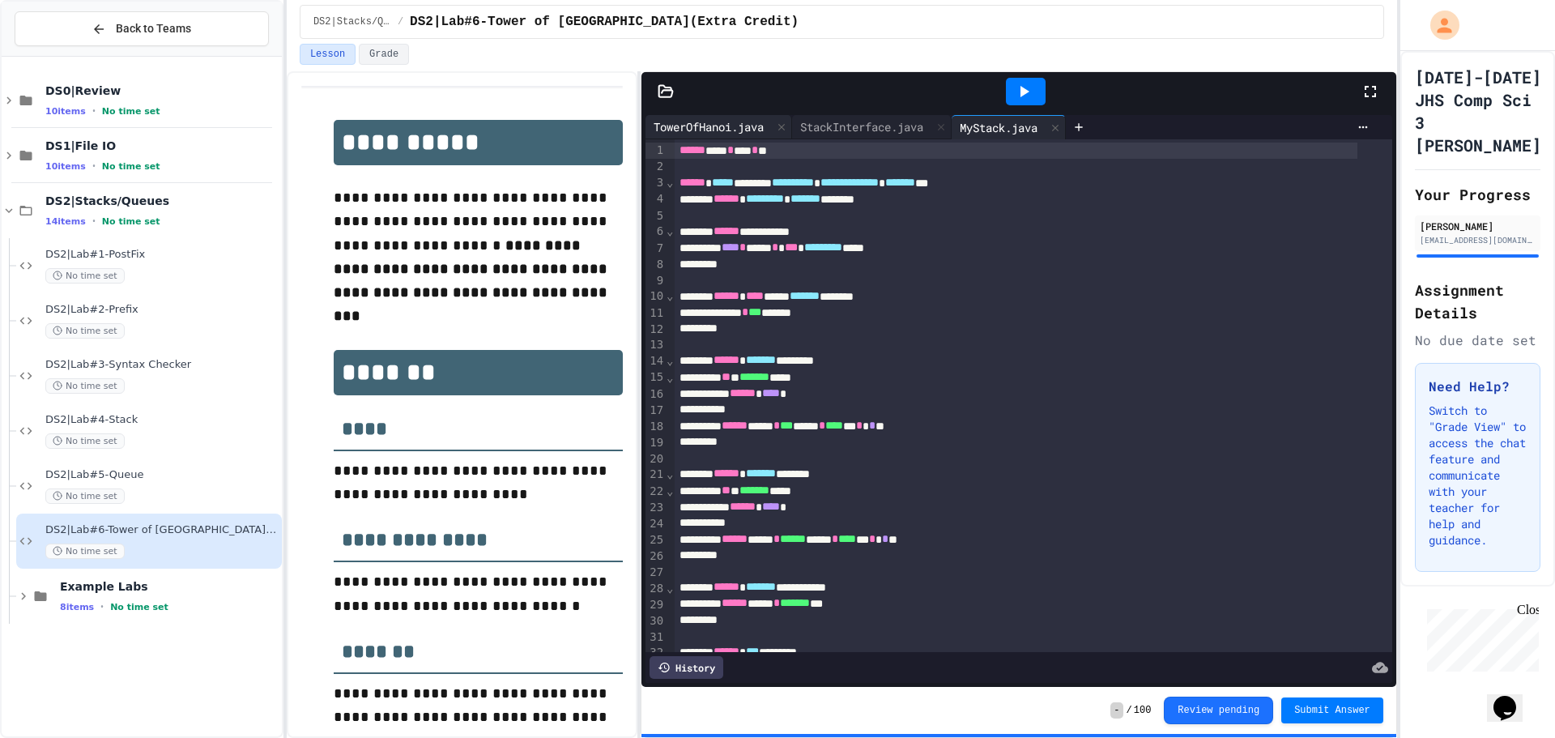
click at [735, 128] on div "TowerOfHanoi.java" at bounding box center [708, 126] width 126 height 17
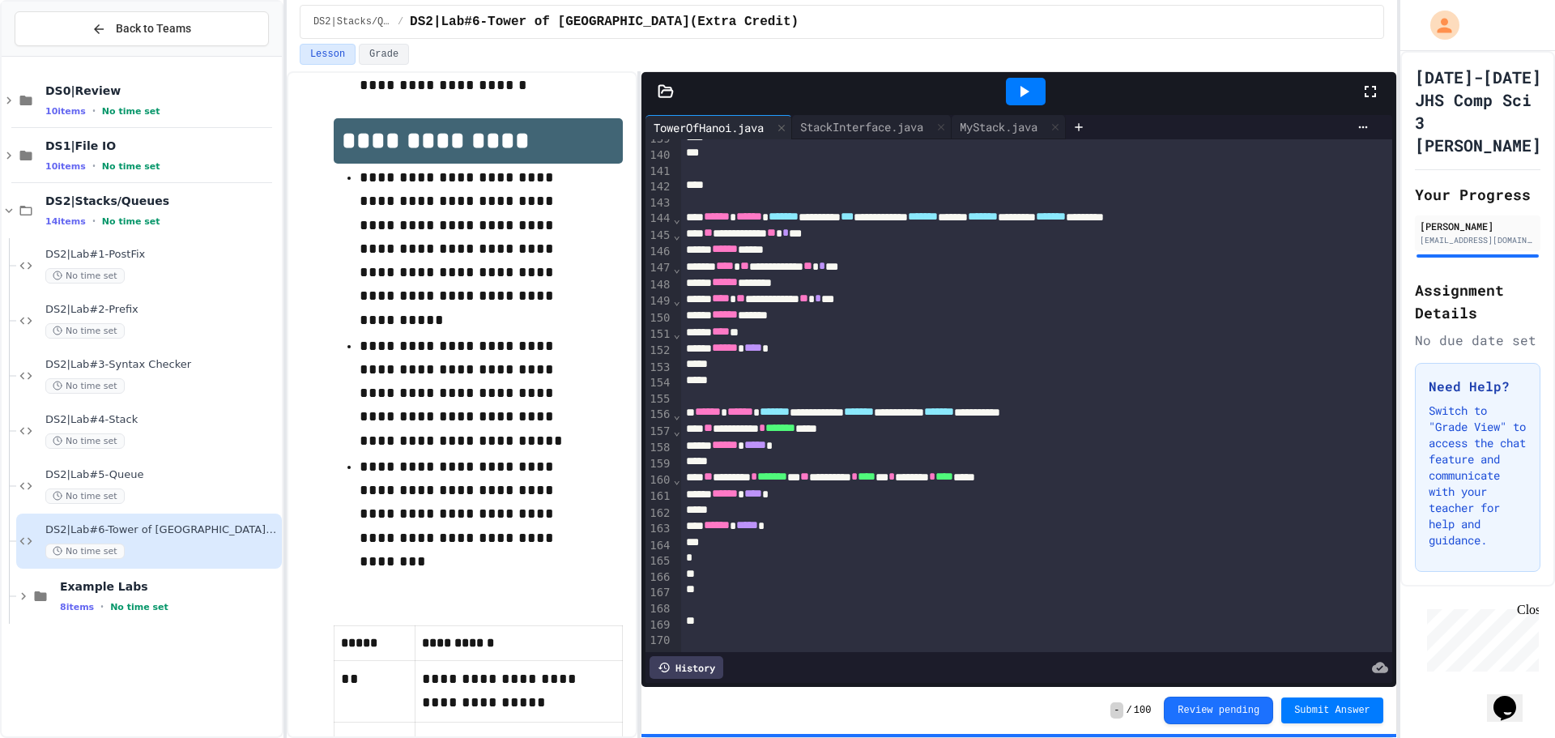
scroll to position [1565, 0]
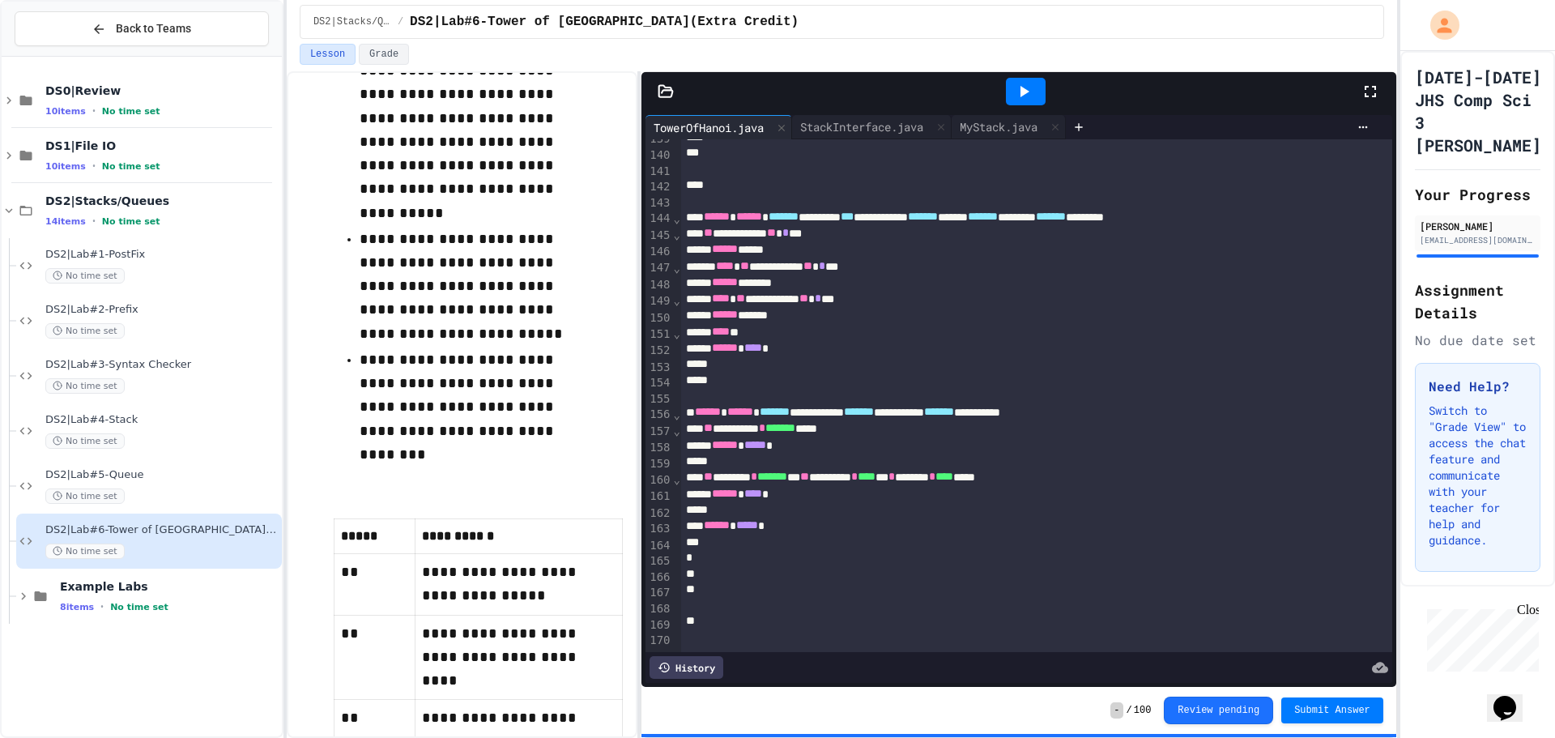
click at [1530, 611] on div "Close" at bounding box center [1527, 613] width 20 height 20
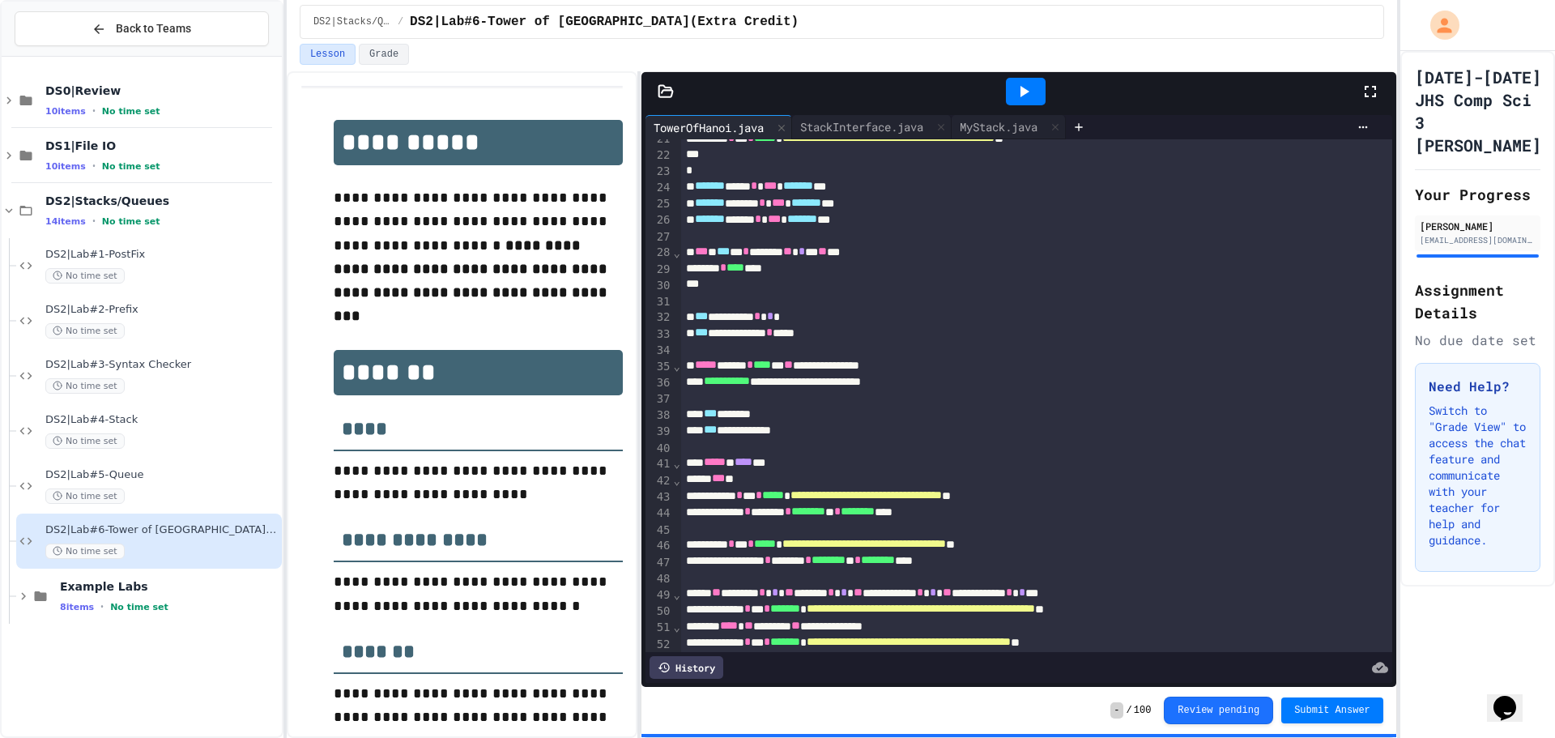
scroll to position [0, 0]
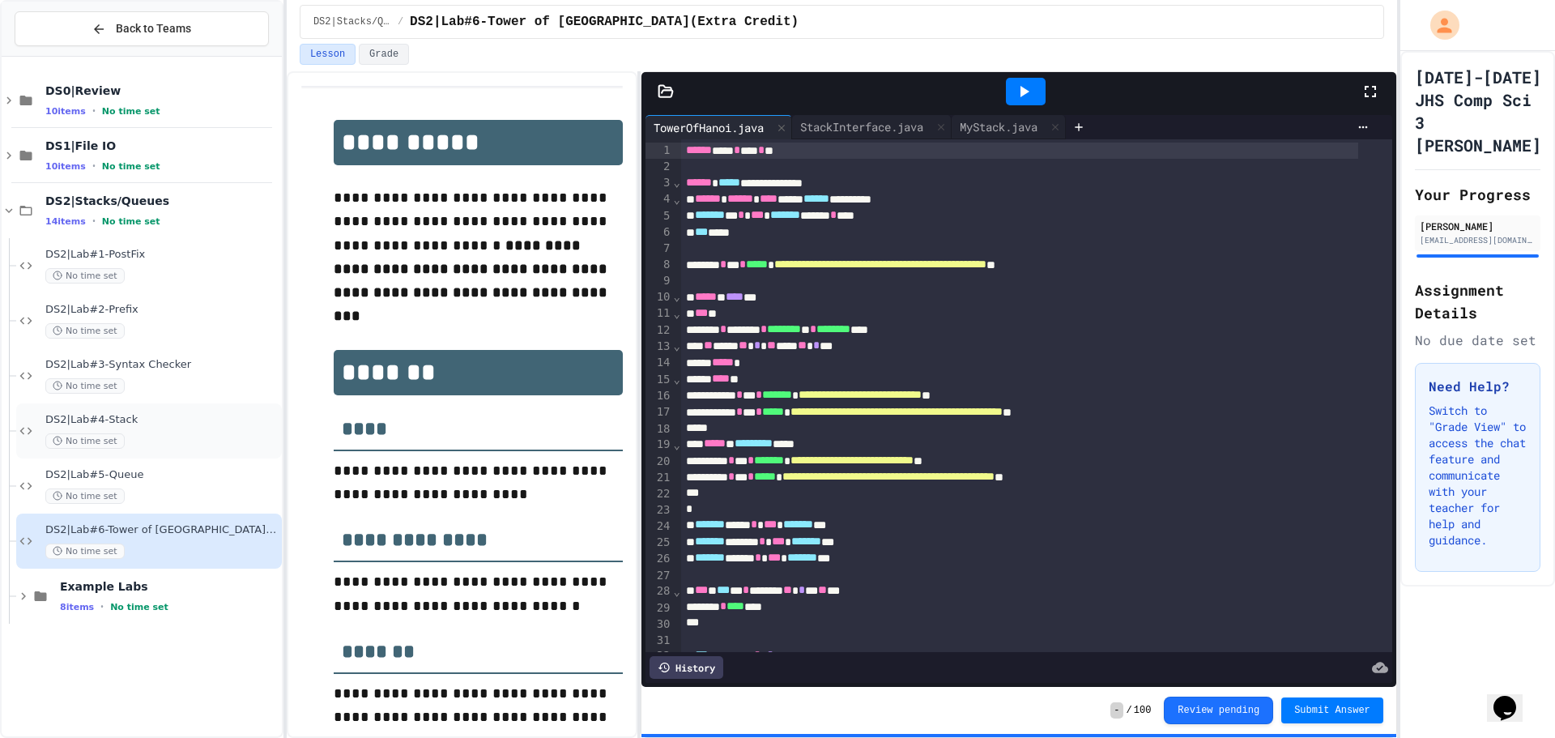
click at [196, 433] on div "No time set" at bounding box center [161, 440] width 233 height 15
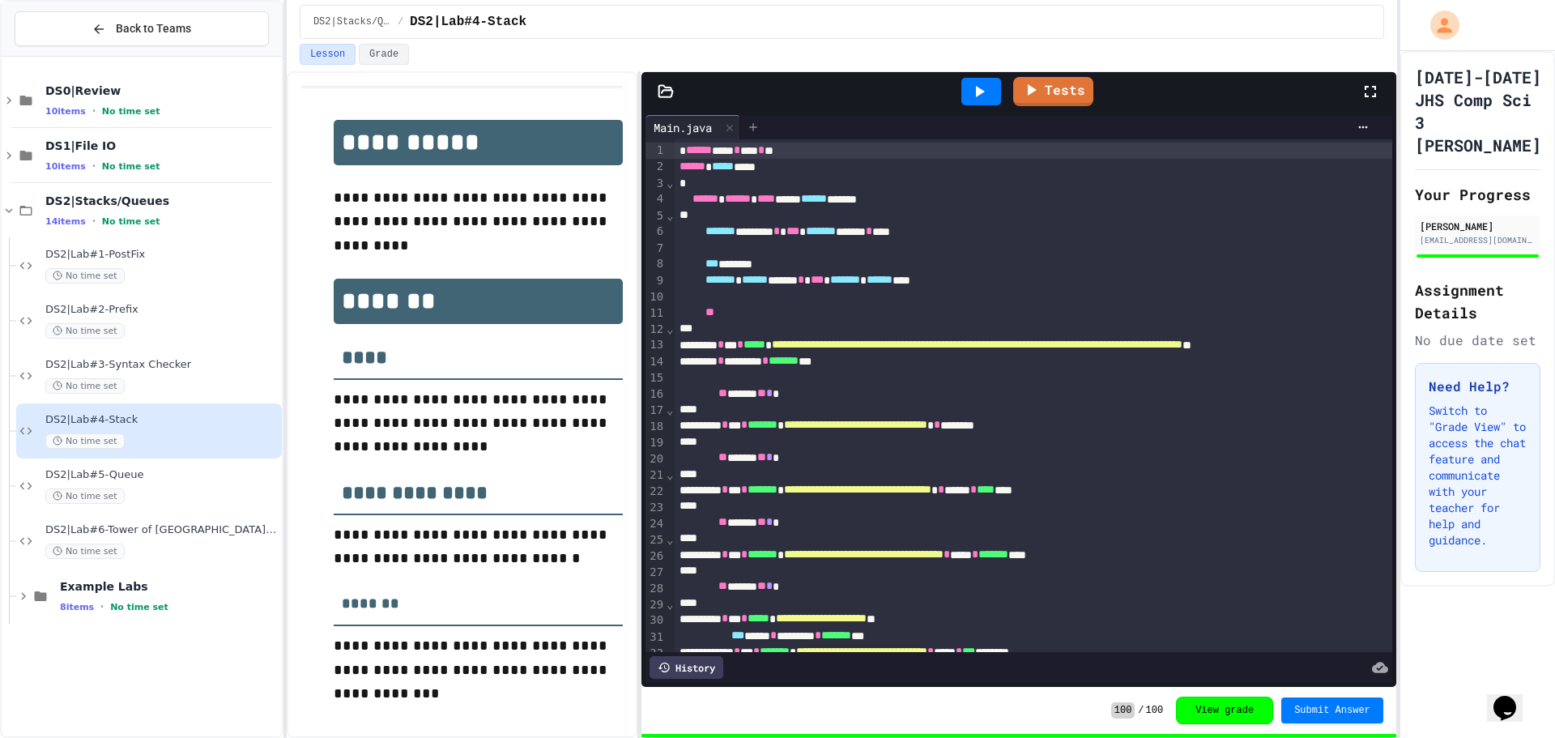
click at [757, 124] on icon at bounding box center [753, 127] width 13 height 13
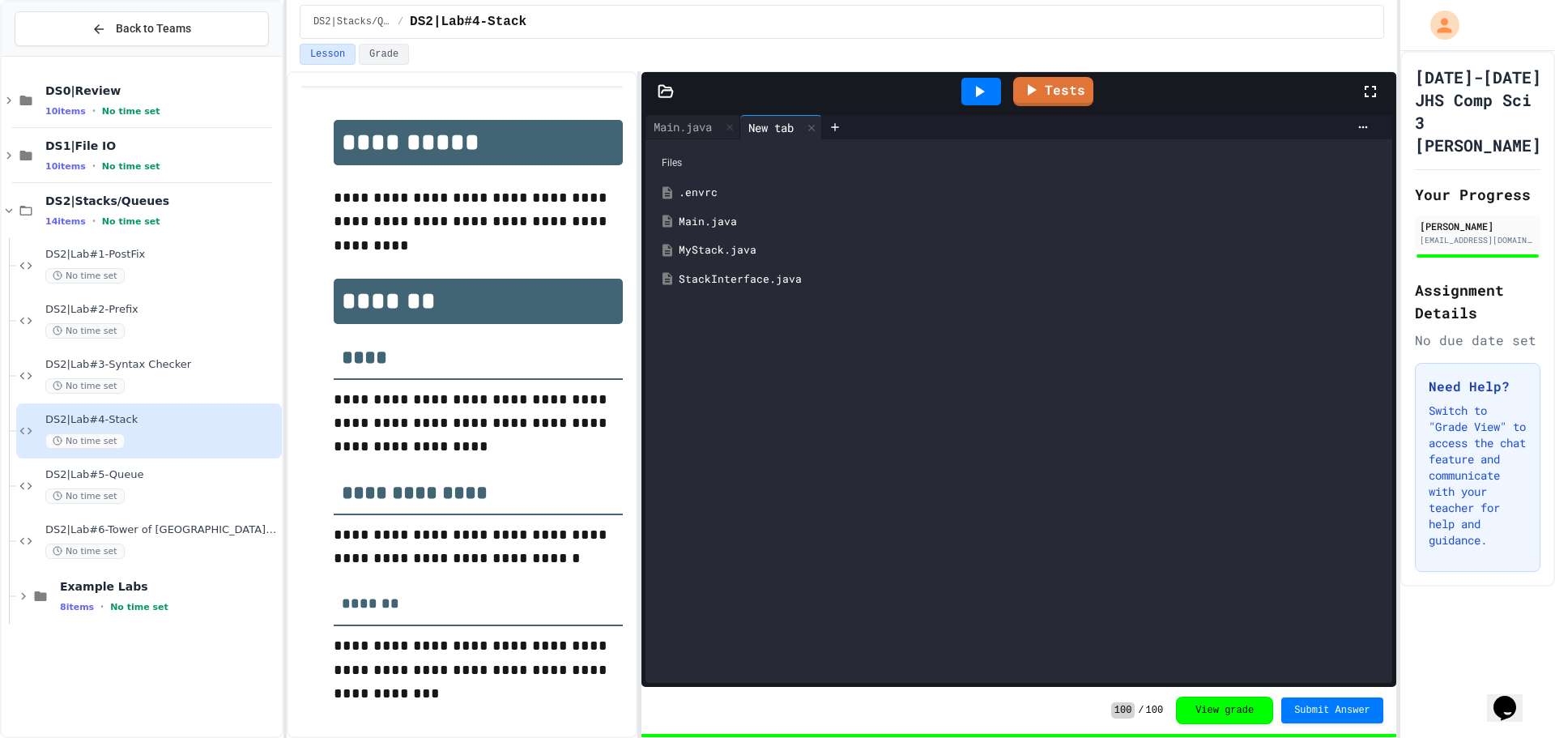
click at [720, 244] on div "MyStack.java" at bounding box center [1031, 250] width 704 height 16
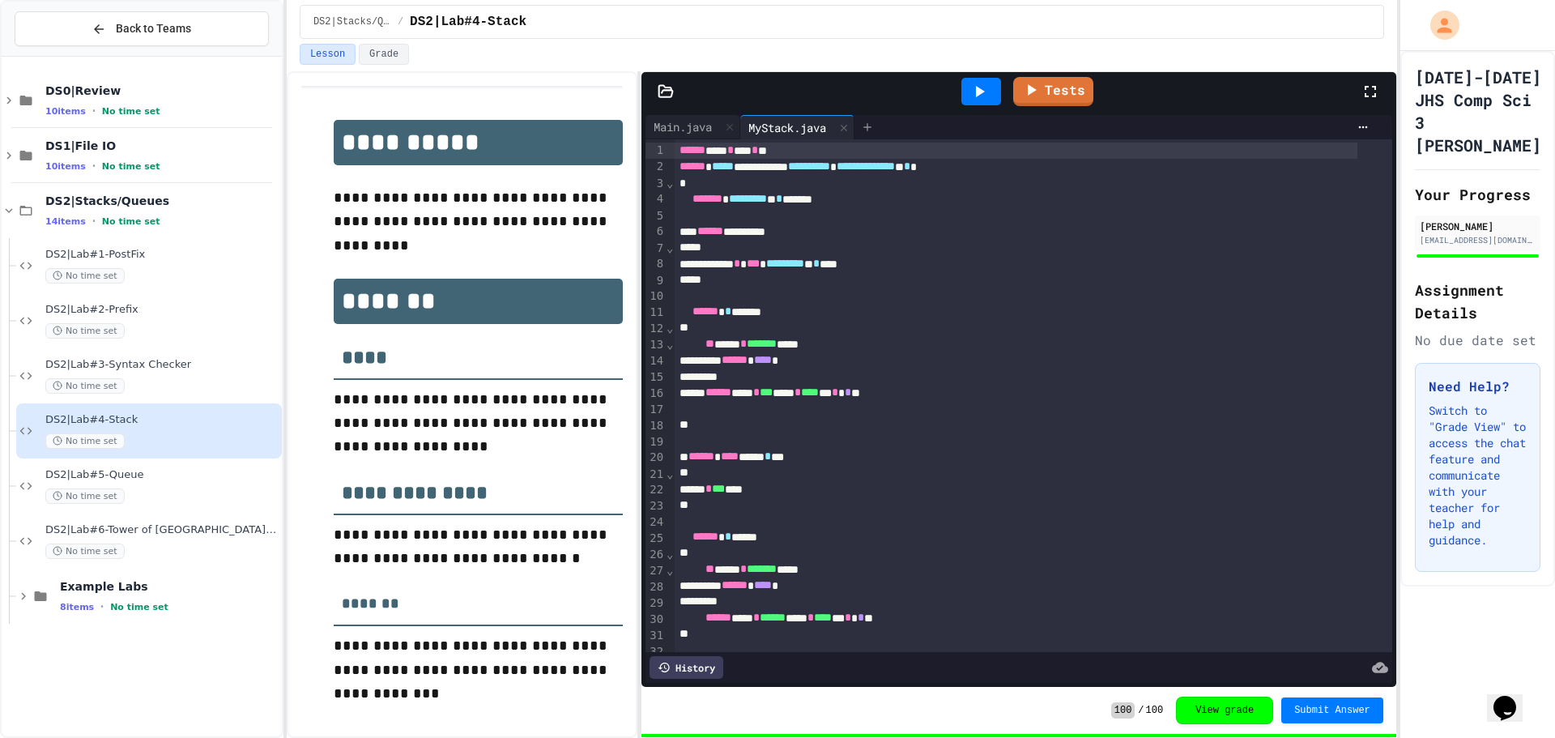
click at [872, 120] on div at bounding box center [867, 127] width 26 height 24
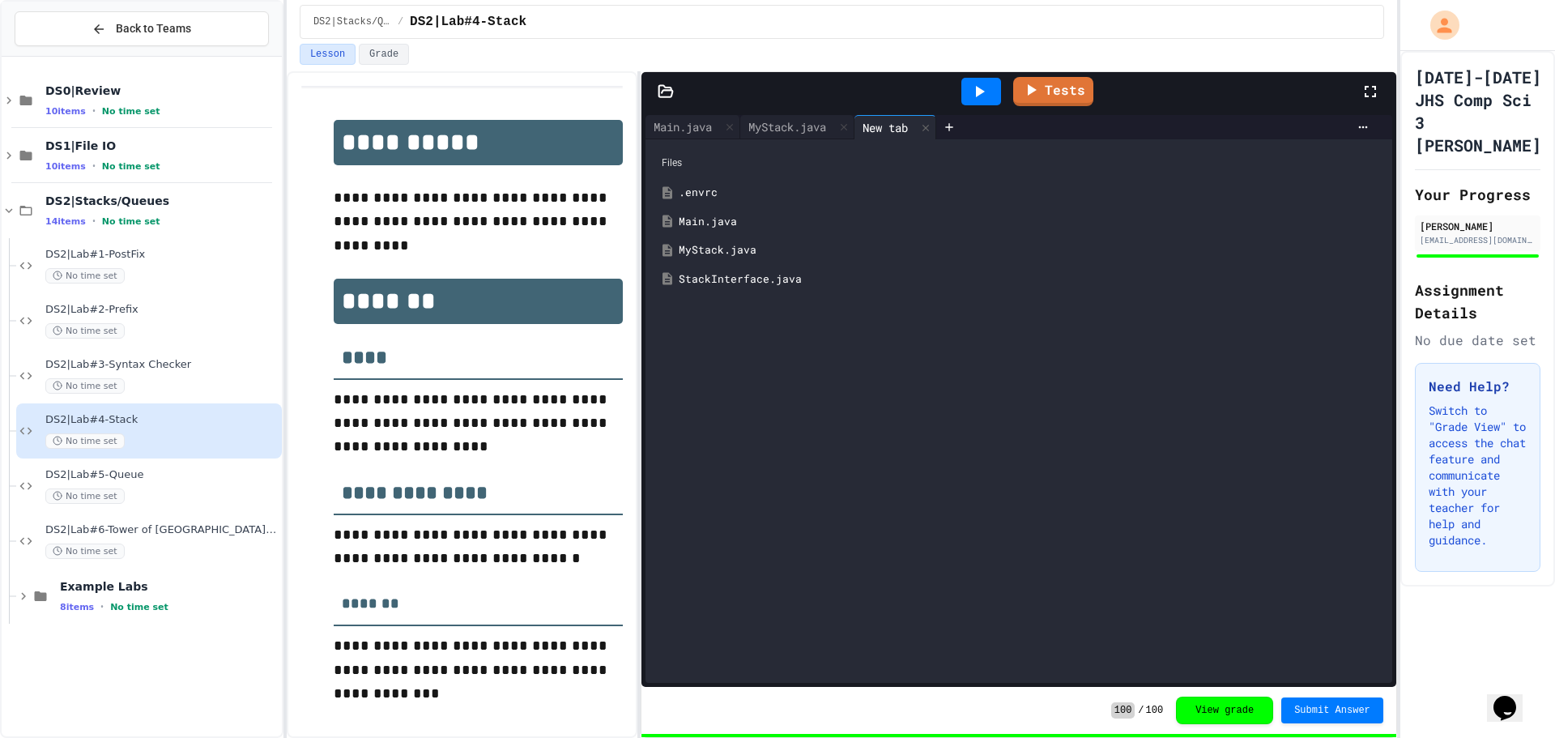
click at [728, 272] on div "StackInterface.java" at bounding box center [1031, 279] width 704 height 16
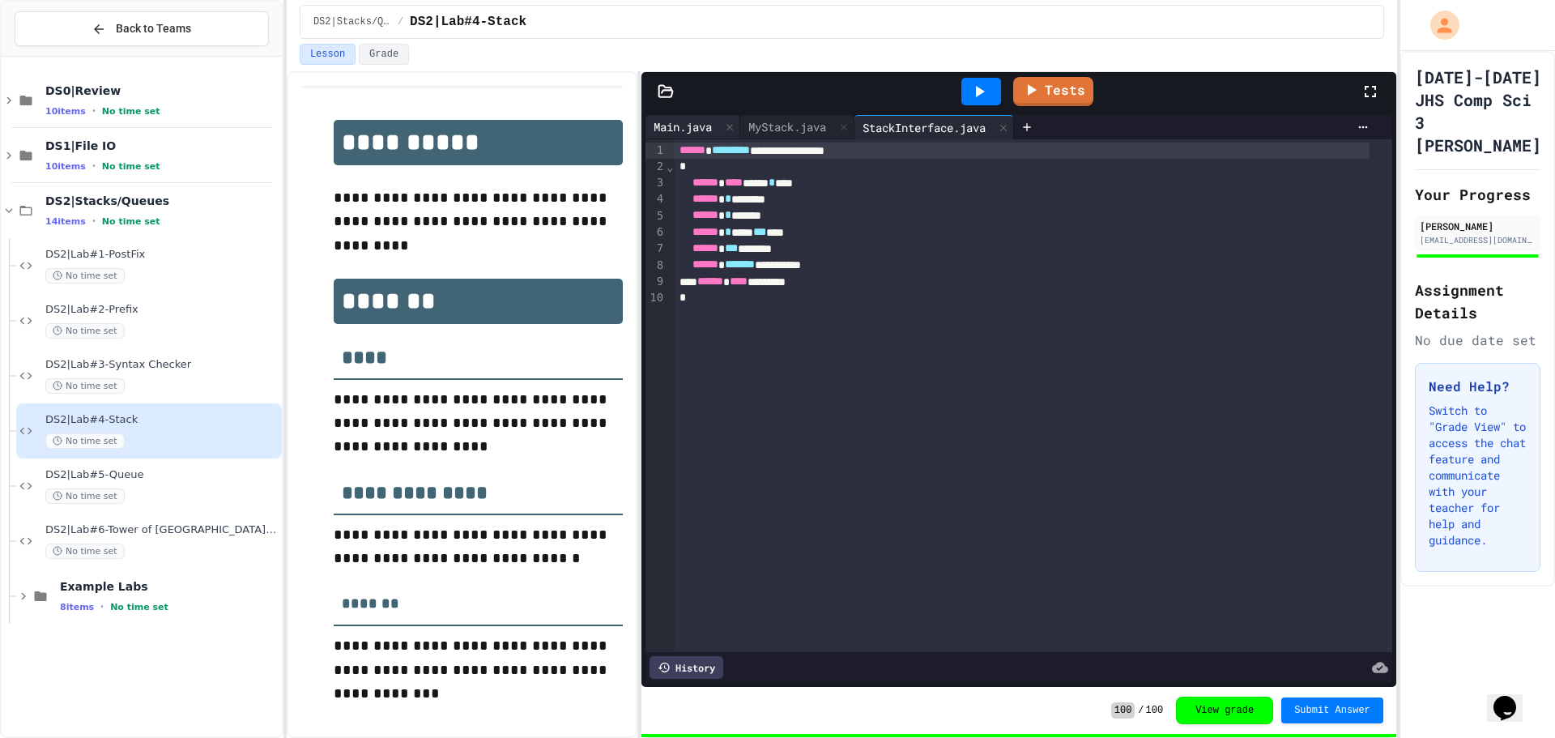
click at [704, 122] on div "Main.java" at bounding box center [682, 126] width 75 height 17
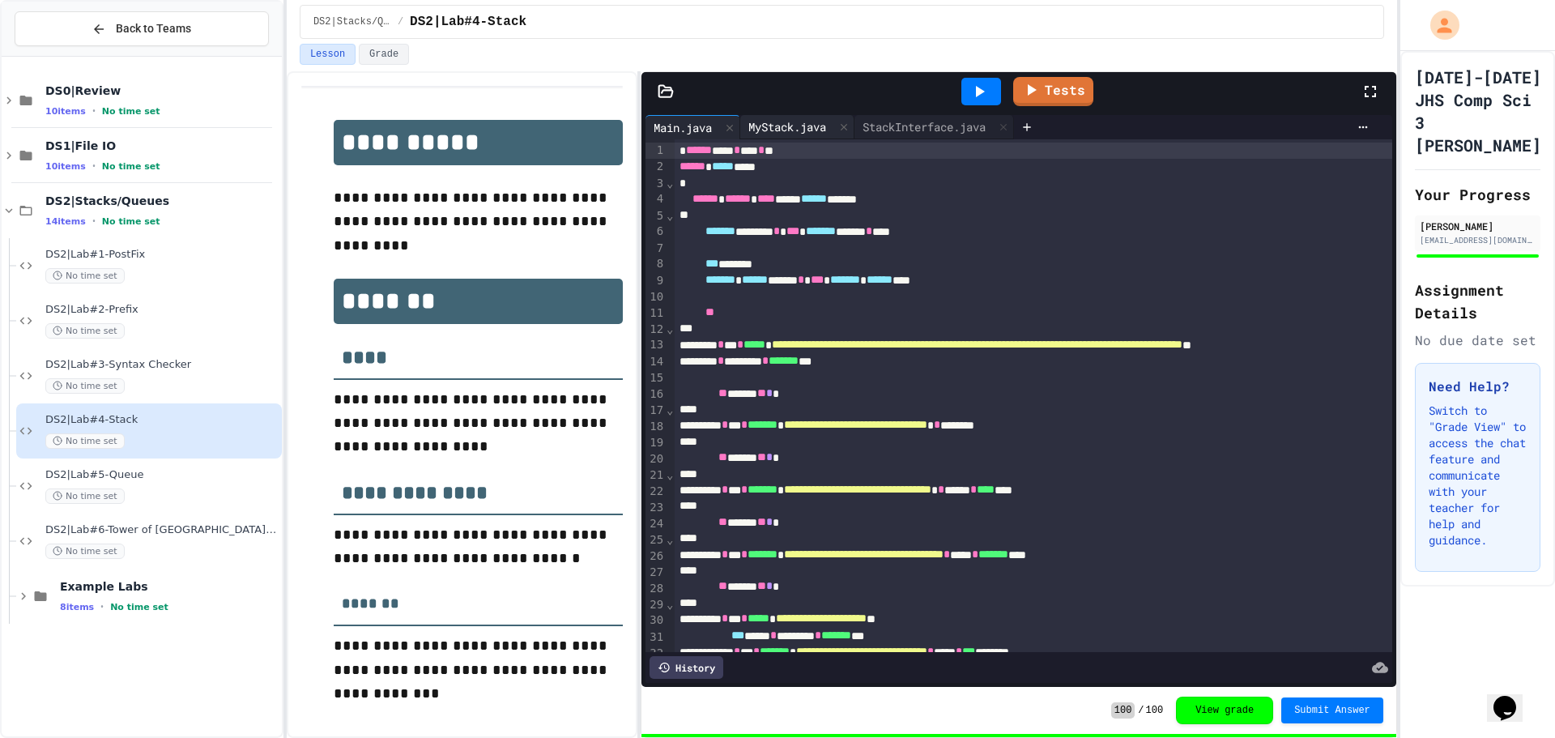
click at [801, 117] on div "MyStack.java" at bounding box center [797, 127] width 114 height 24
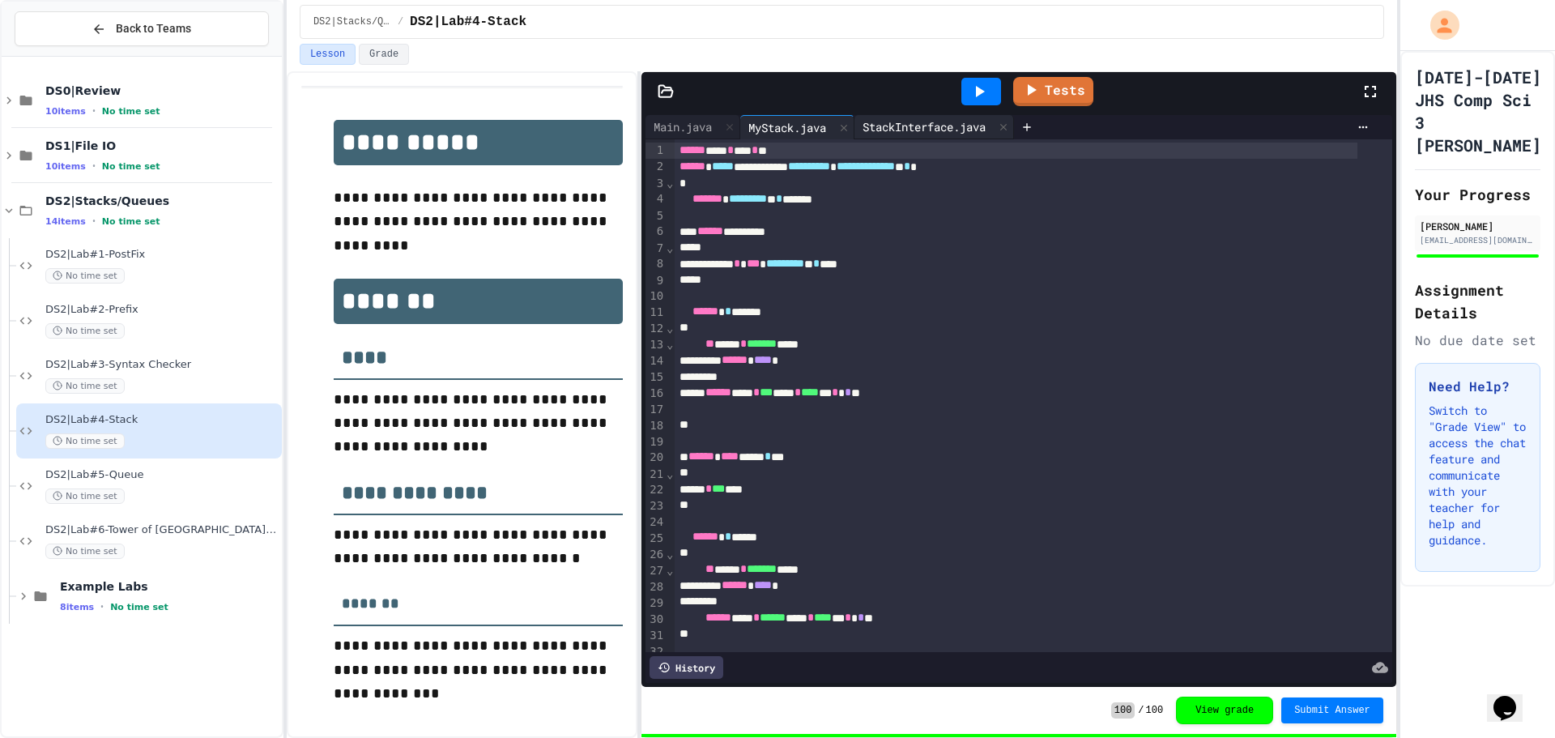
click at [967, 134] on div "StackInterface.java" at bounding box center [923, 126] width 139 height 17
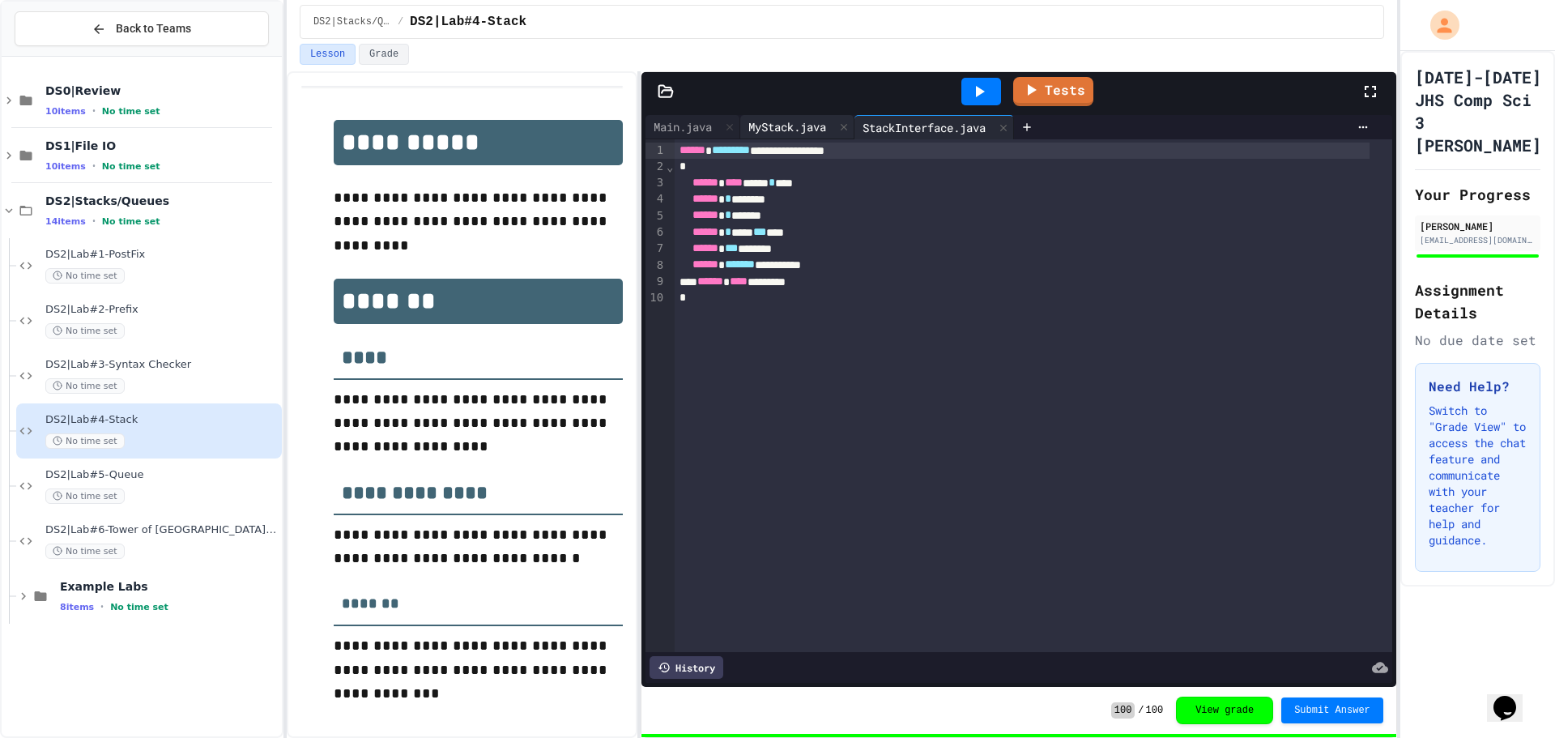
click at [790, 127] on div "MyStack.java" at bounding box center [787, 126] width 94 height 17
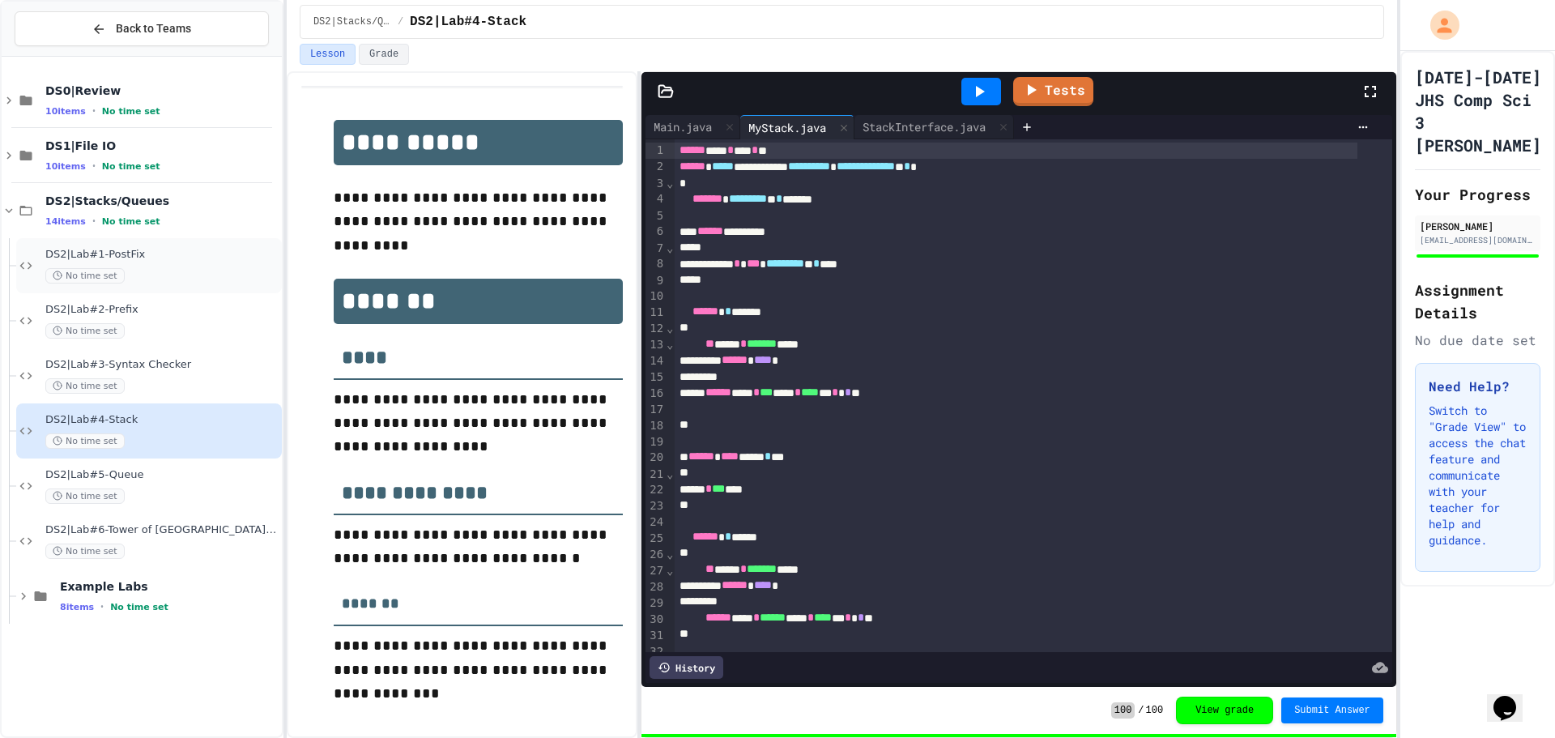
click at [201, 277] on div "No time set" at bounding box center [161, 275] width 233 height 15
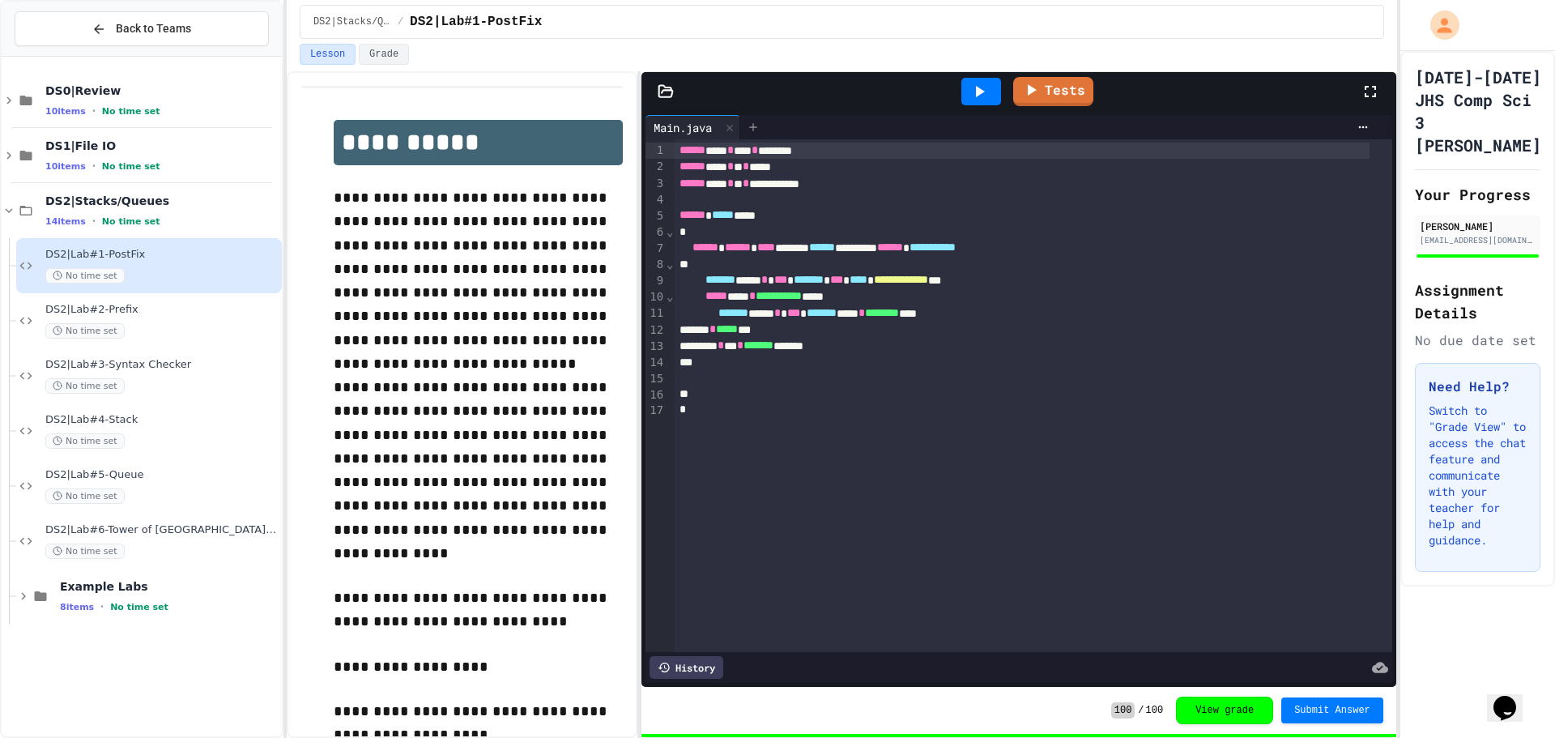
click at [761, 120] on div at bounding box center [753, 127] width 26 height 24
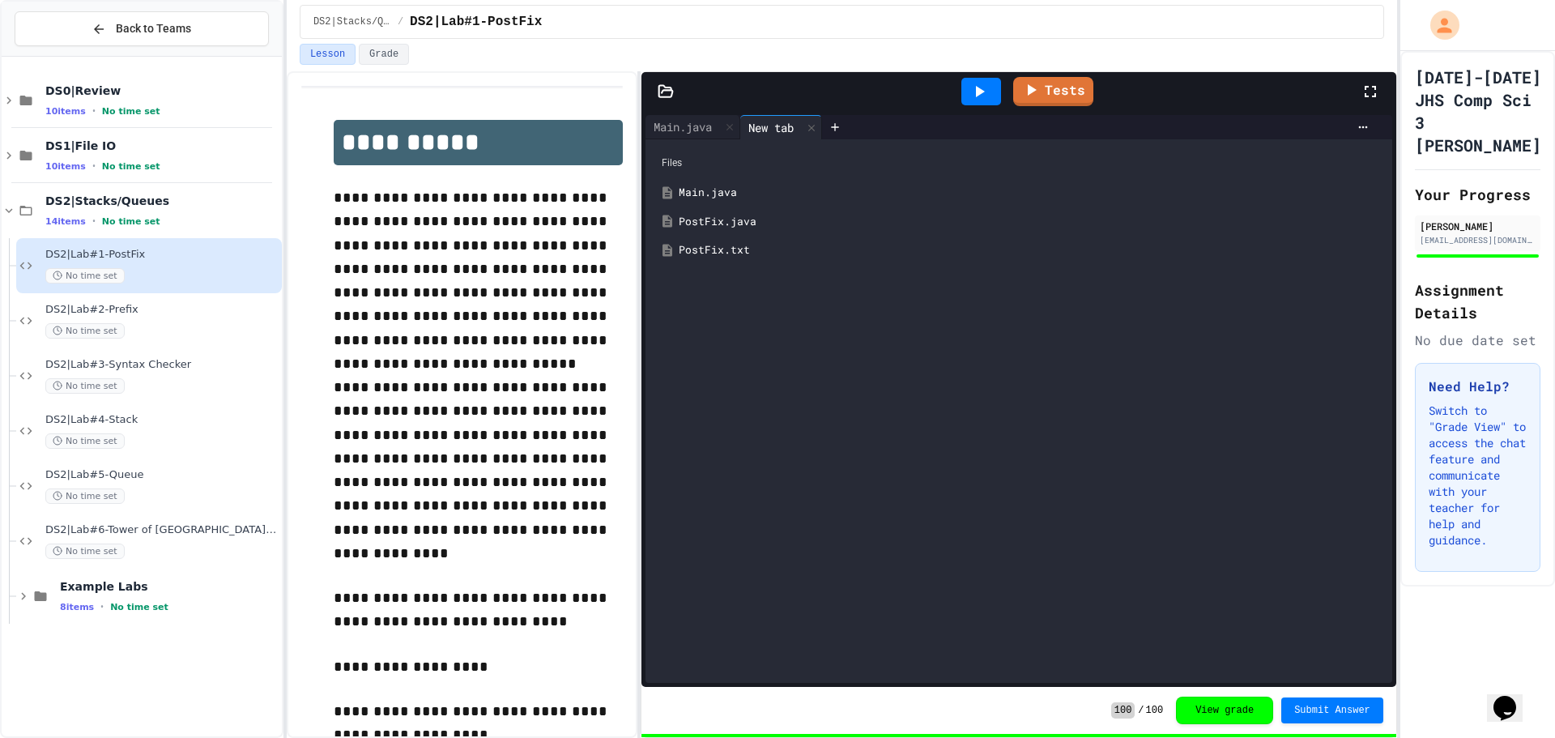
click at [718, 217] on div "PostFix.java" at bounding box center [1031, 222] width 704 height 16
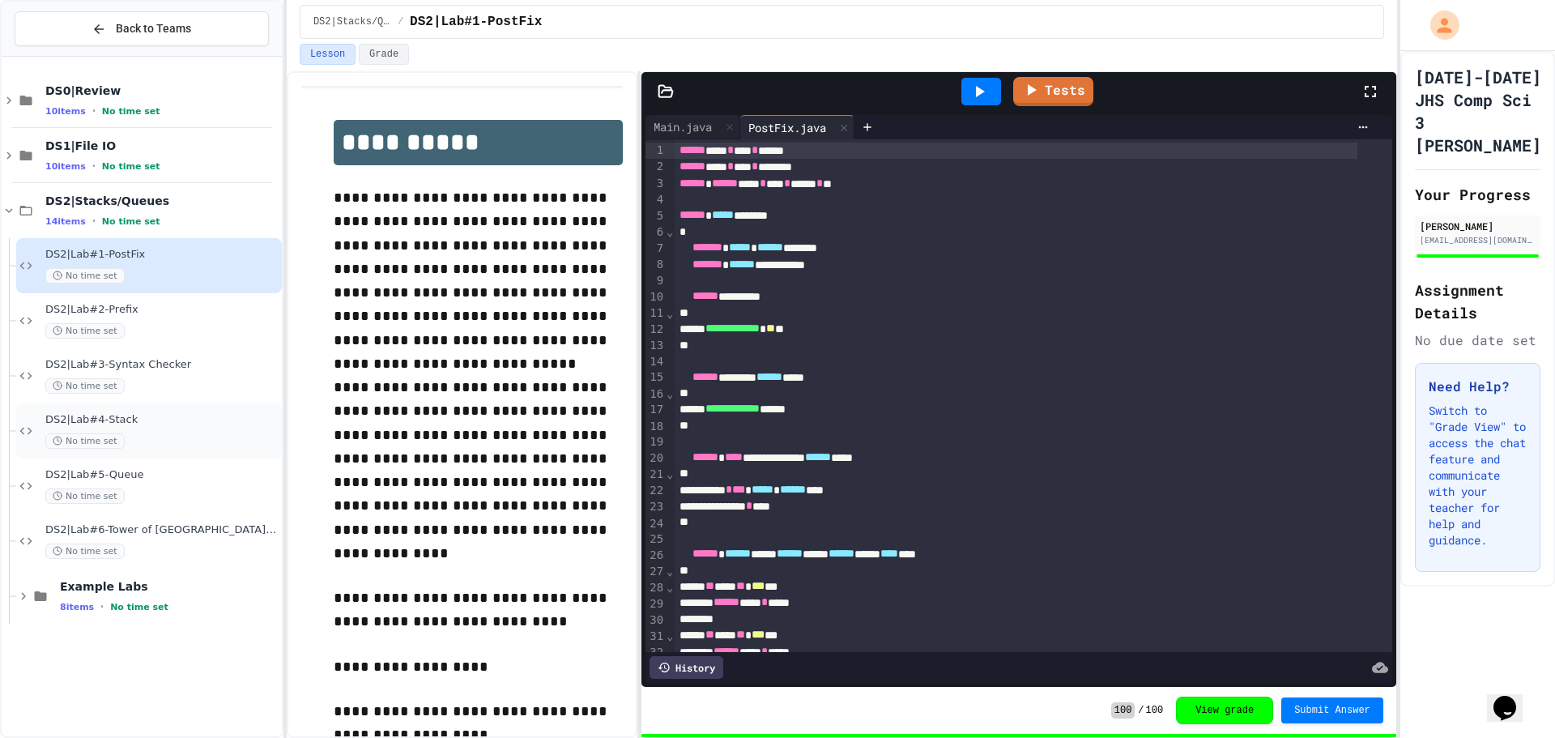
click at [189, 441] on div "No time set" at bounding box center [161, 440] width 233 height 15
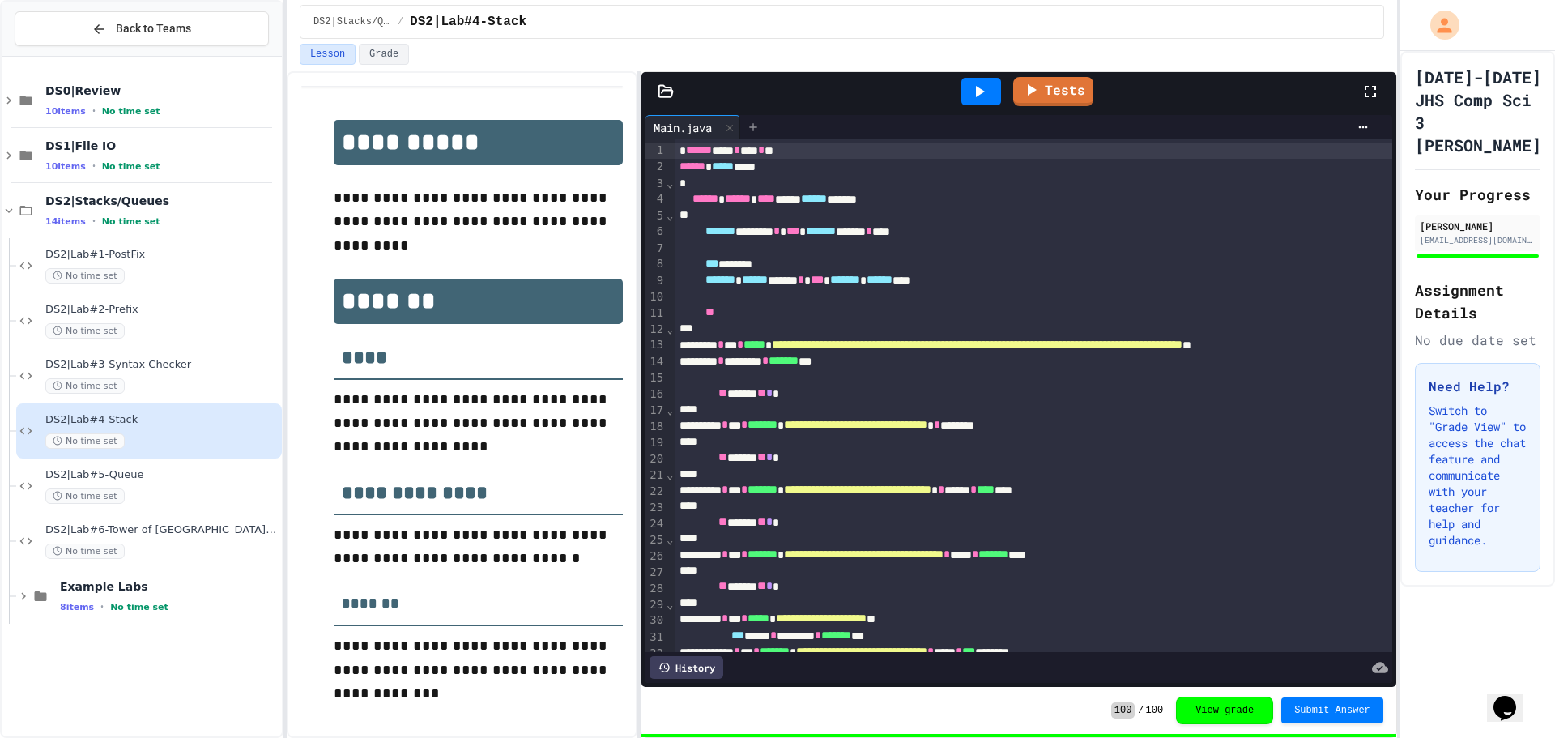
click at [756, 131] on icon at bounding box center [753, 127] width 13 height 13
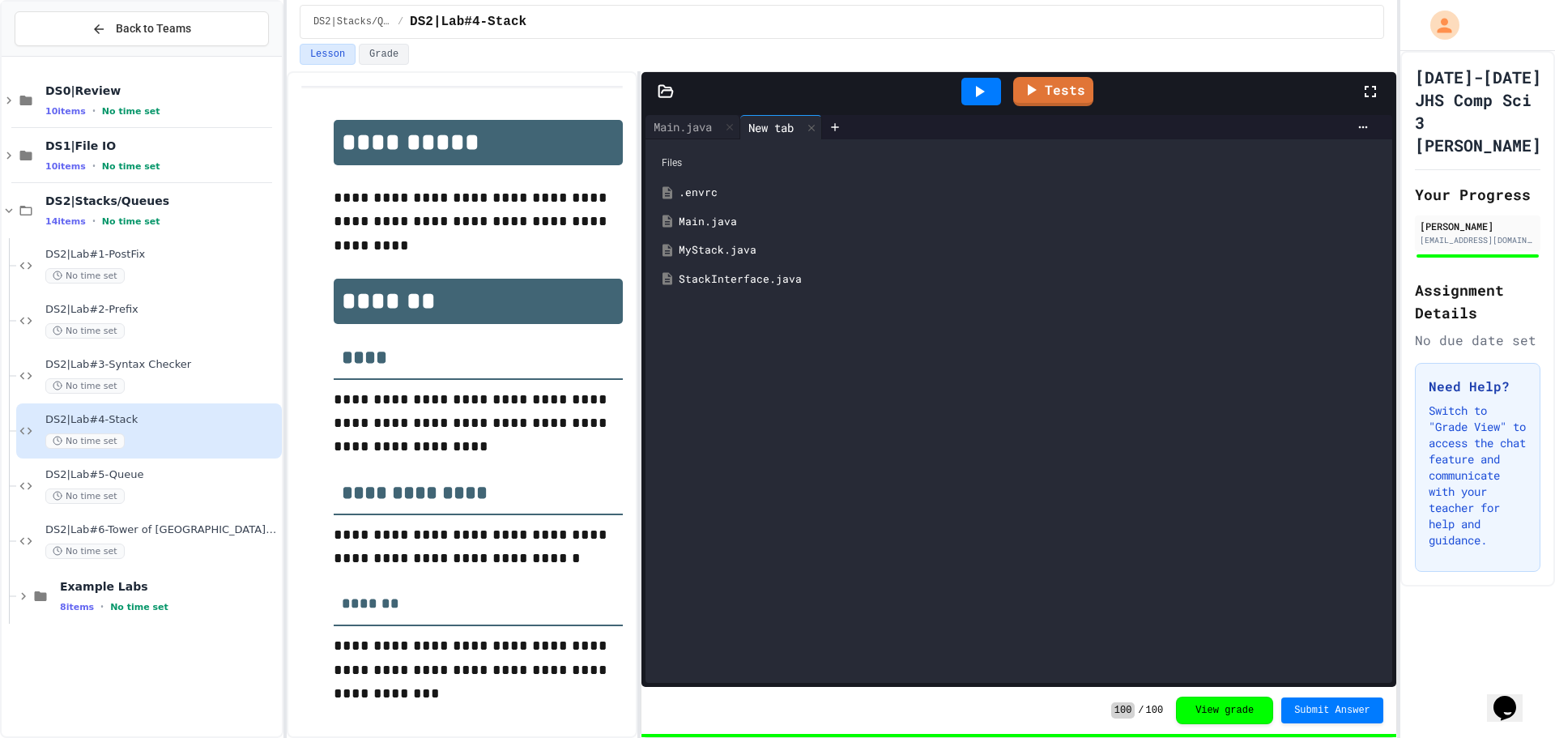
click at [708, 241] on div "MyStack.java" at bounding box center [1019, 250] width 731 height 29
